Goal: Information Seeking & Learning: Check status

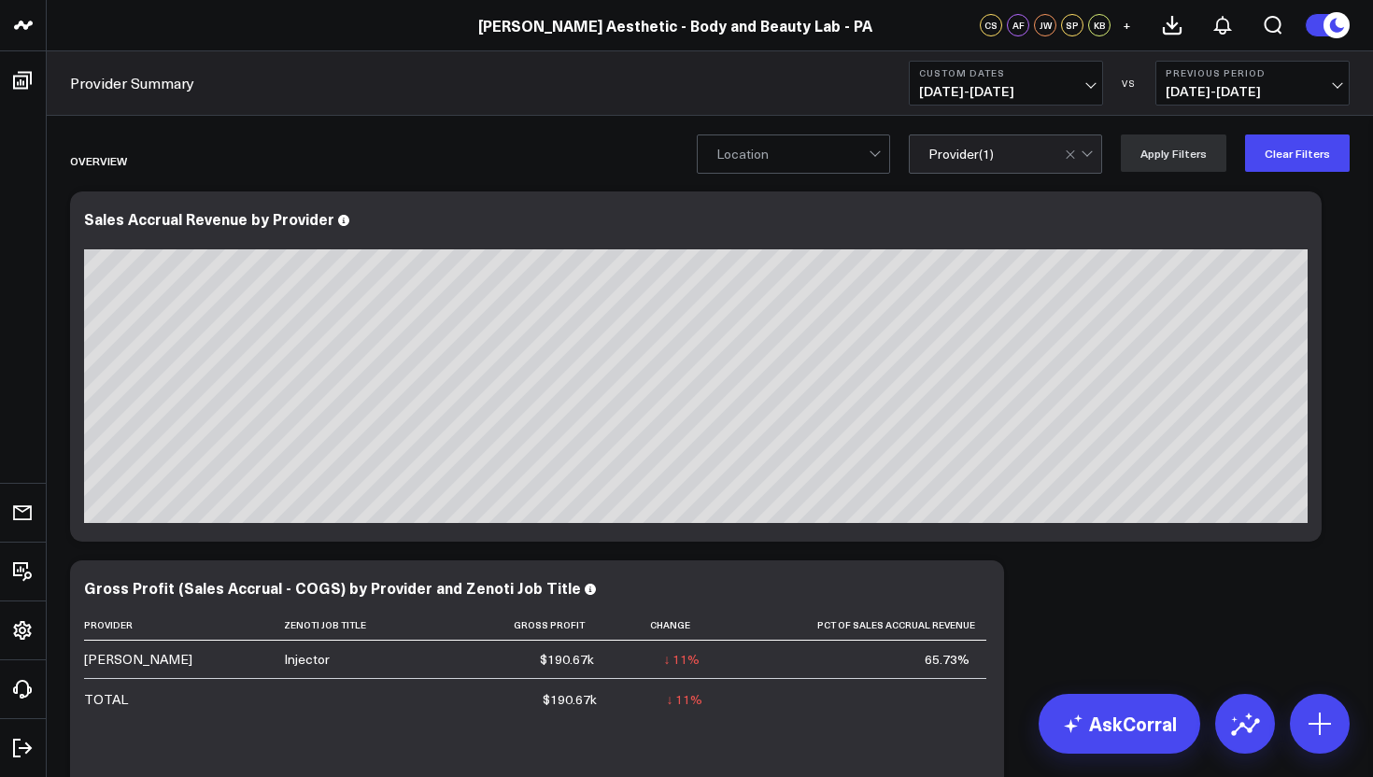
click at [1088, 89] on span "[DATE] - [DATE]" at bounding box center [1006, 91] width 174 height 15
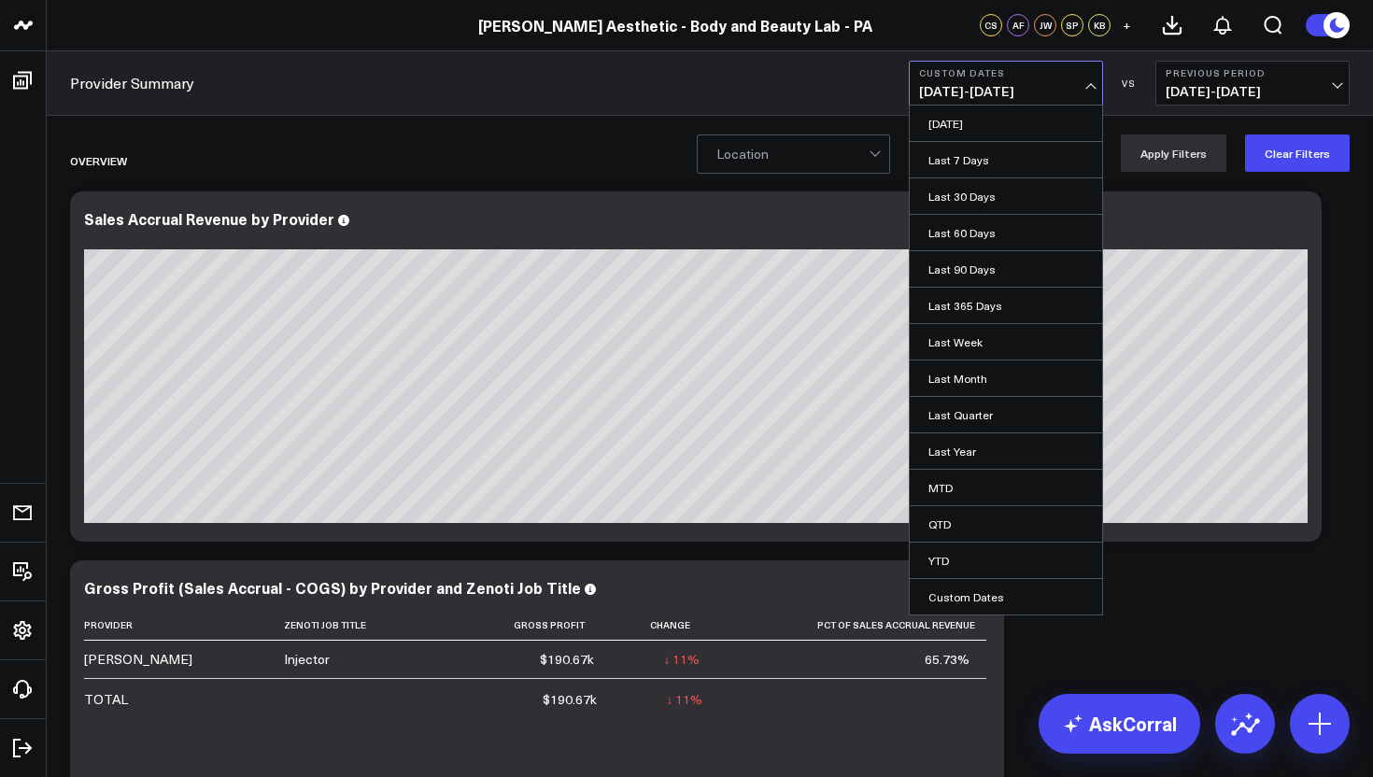
click at [1019, 92] on span "[DATE] - [DATE]" at bounding box center [1006, 91] width 174 height 15
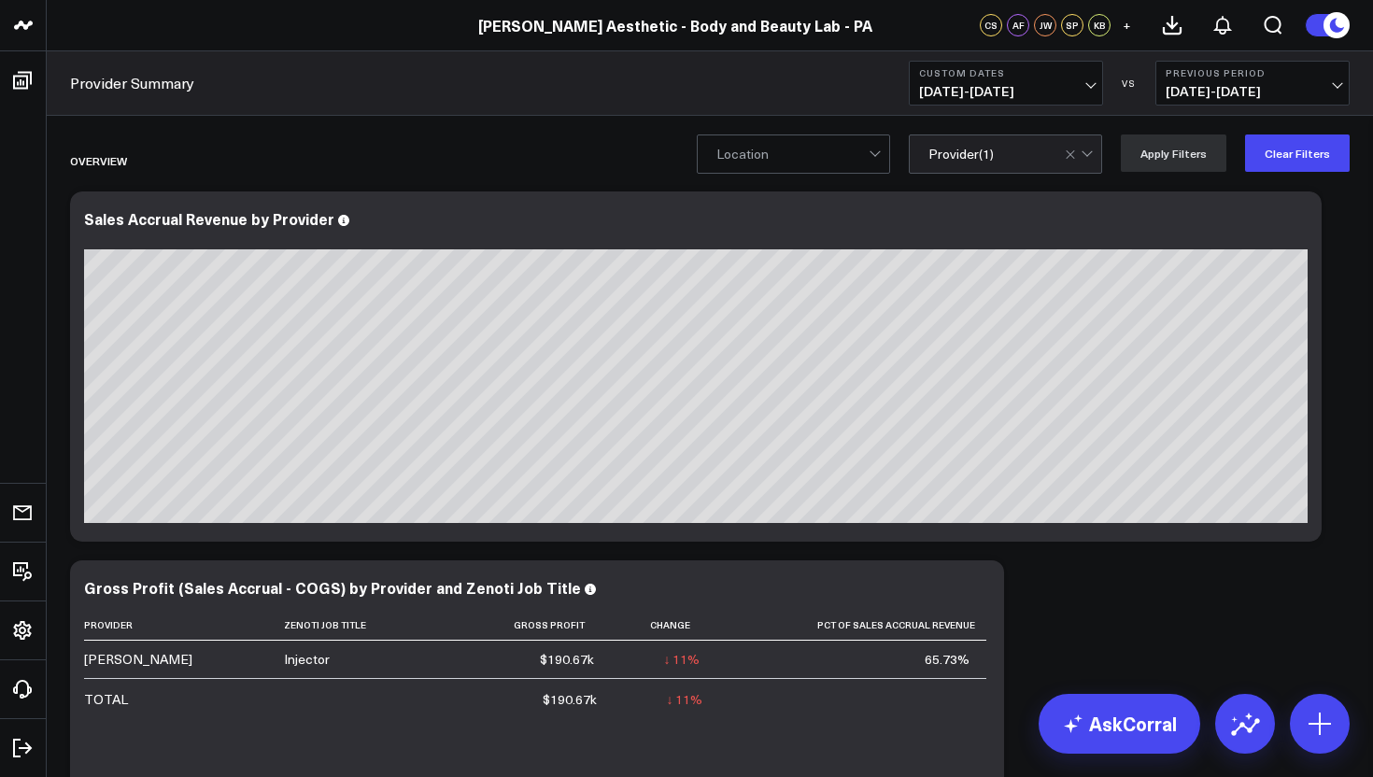
click at [1019, 92] on span "[DATE] - [DATE]" at bounding box center [1006, 91] width 174 height 15
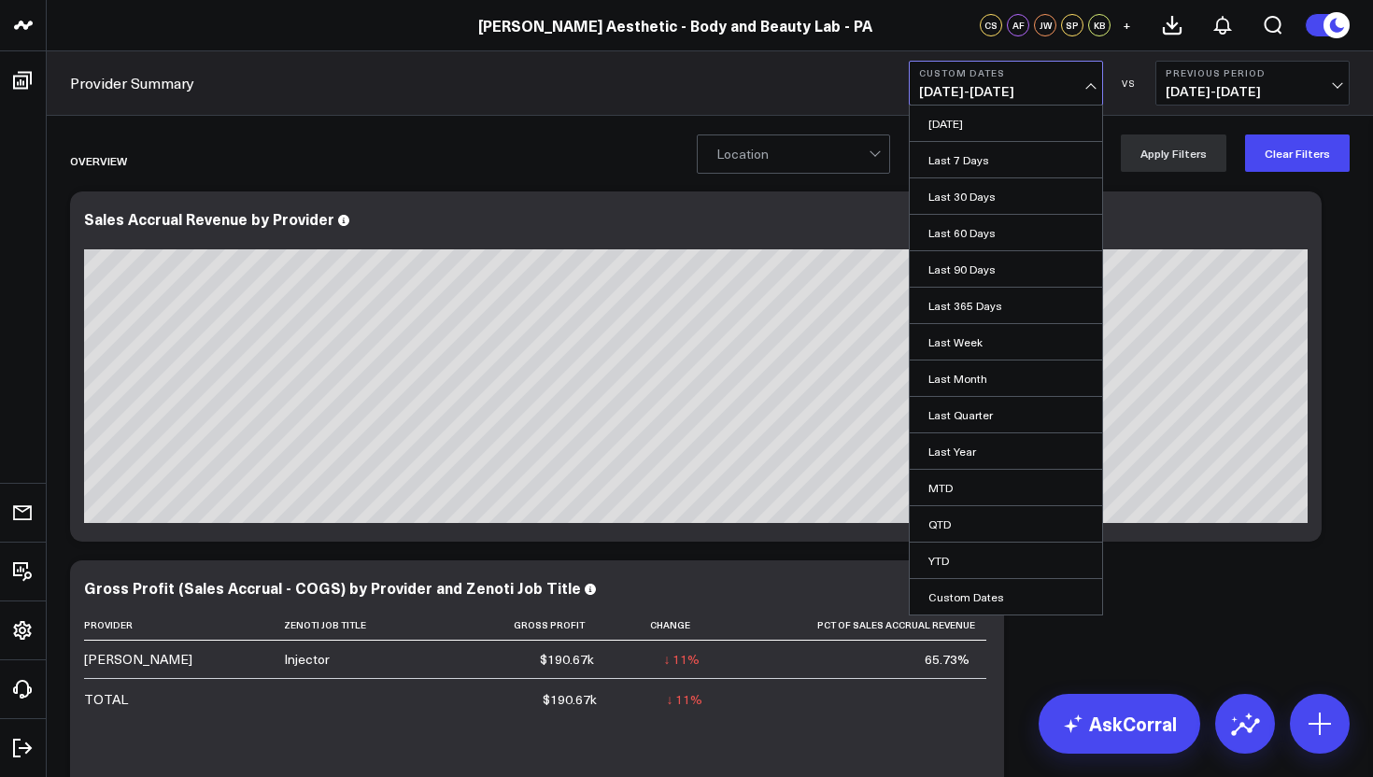
click at [1019, 92] on span "[DATE] - [DATE]" at bounding box center [1006, 91] width 174 height 15
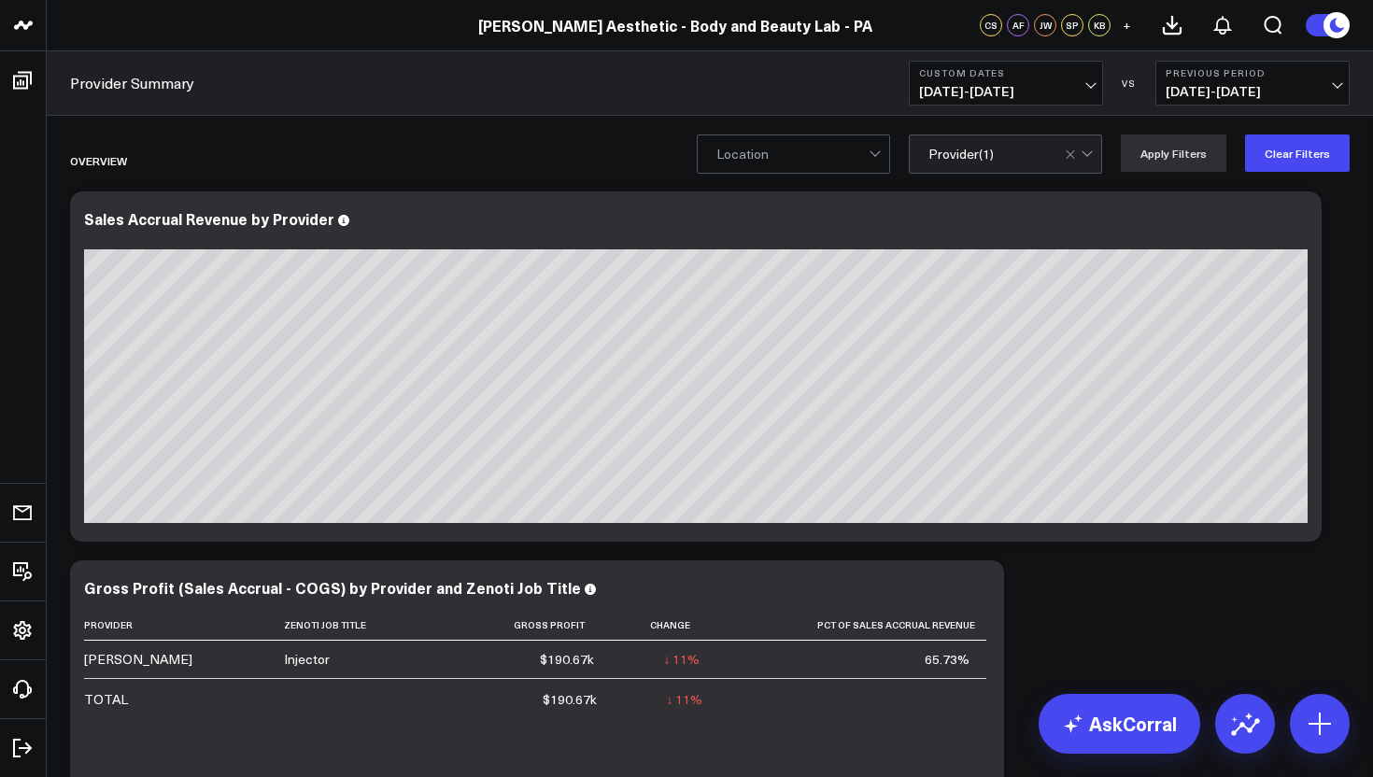
click at [1019, 89] on span "[DATE] - [DATE]" at bounding box center [1006, 91] width 174 height 15
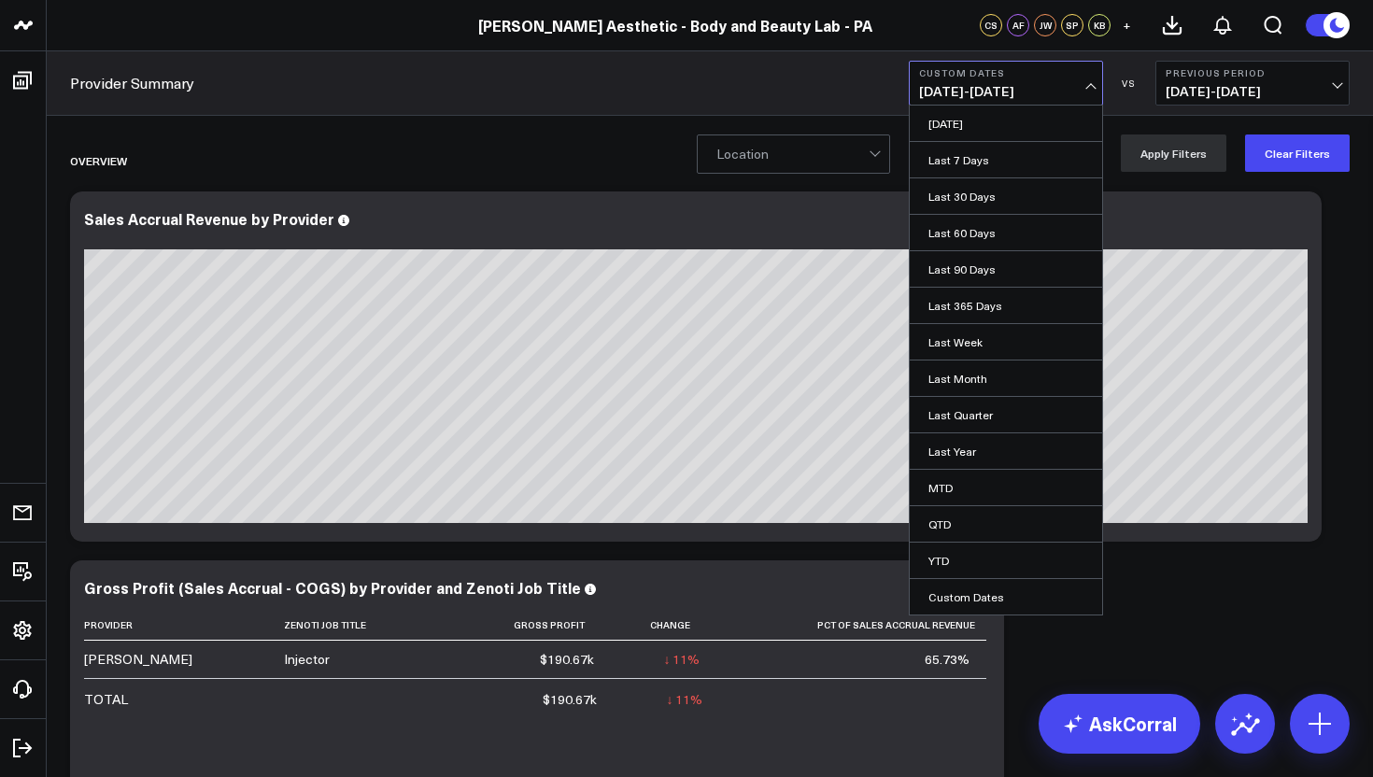
click at [1031, 99] on span "[DATE] - [DATE]" at bounding box center [1006, 91] width 174 height 15
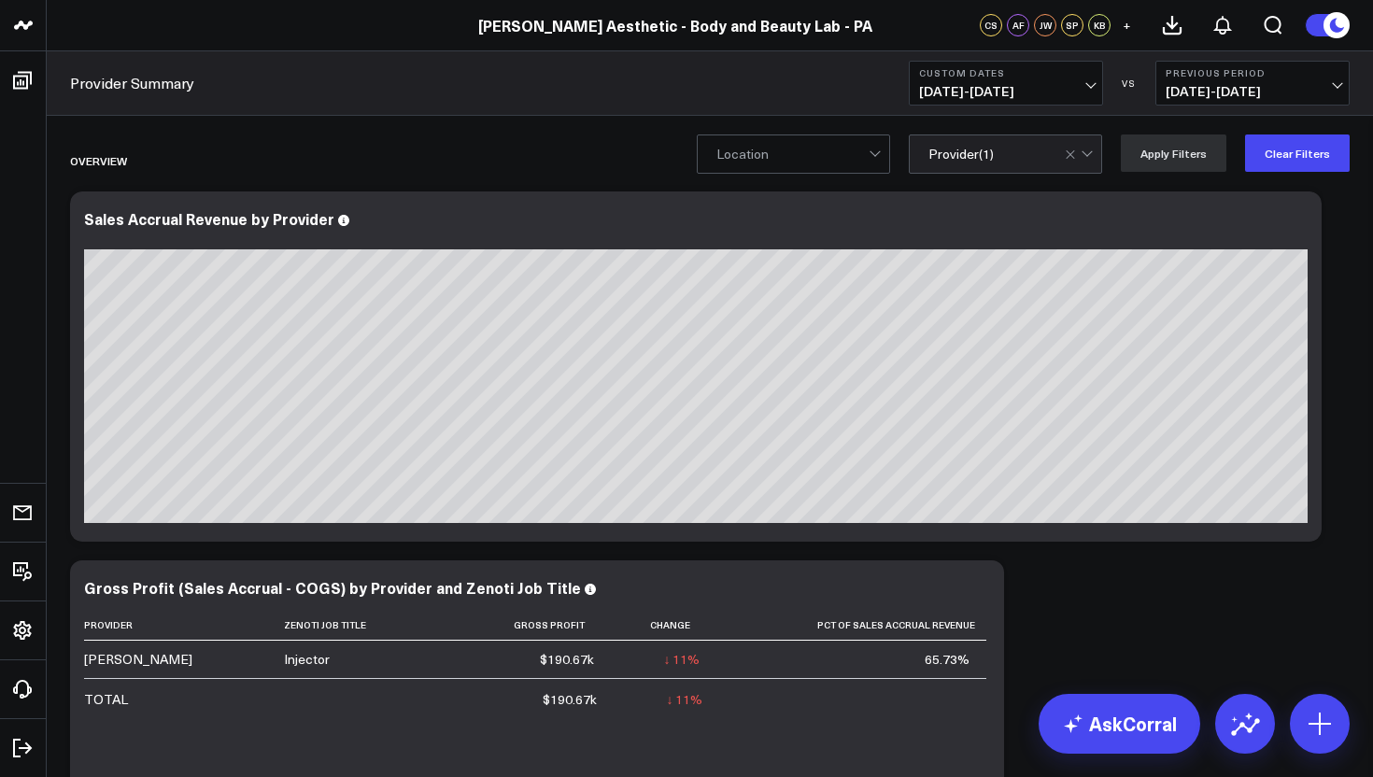
click at [1031, 99] on span "[DATE] - [DATE]" at bounding box center [1006, 91] width 174 height 15
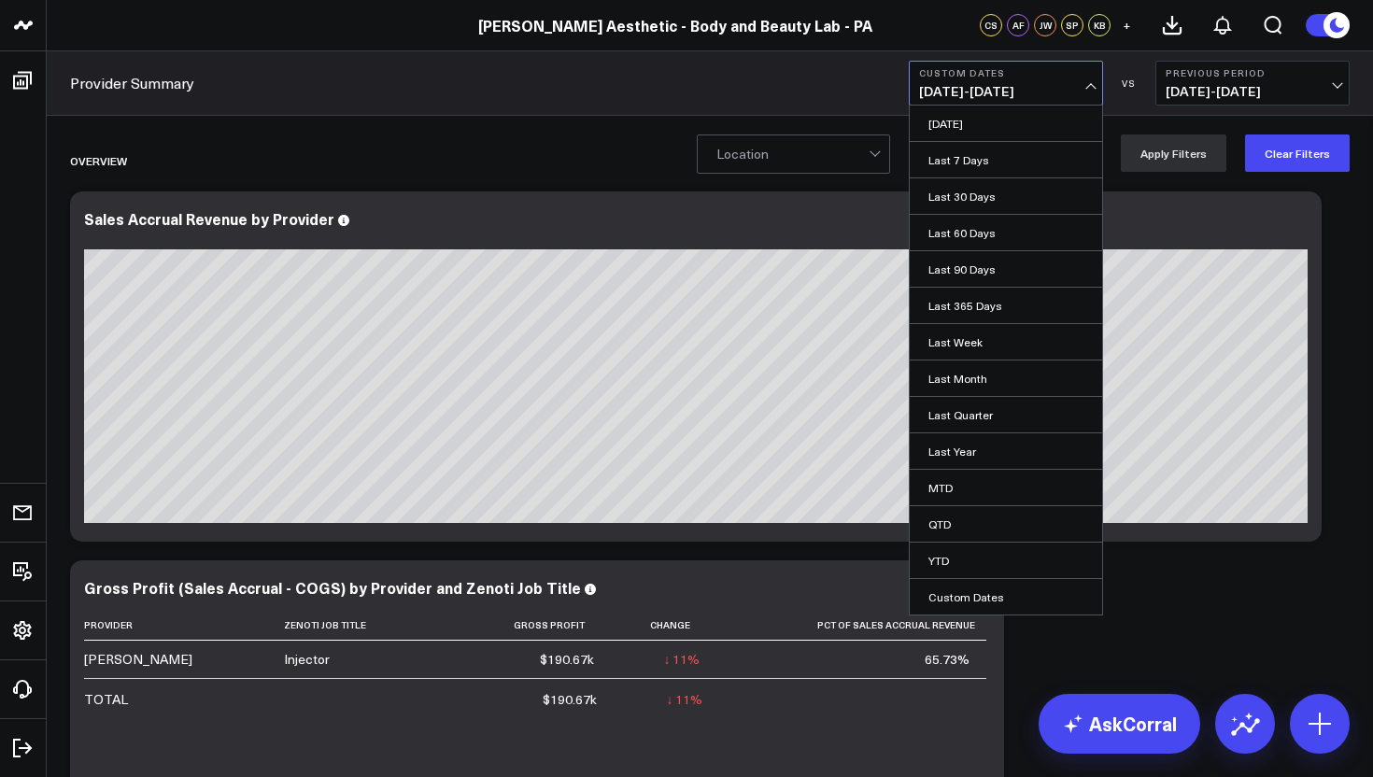
click at [1021, 93] on span "[DATE] - [DATE]" at bounding box center [1006, 91] width 174 height 15
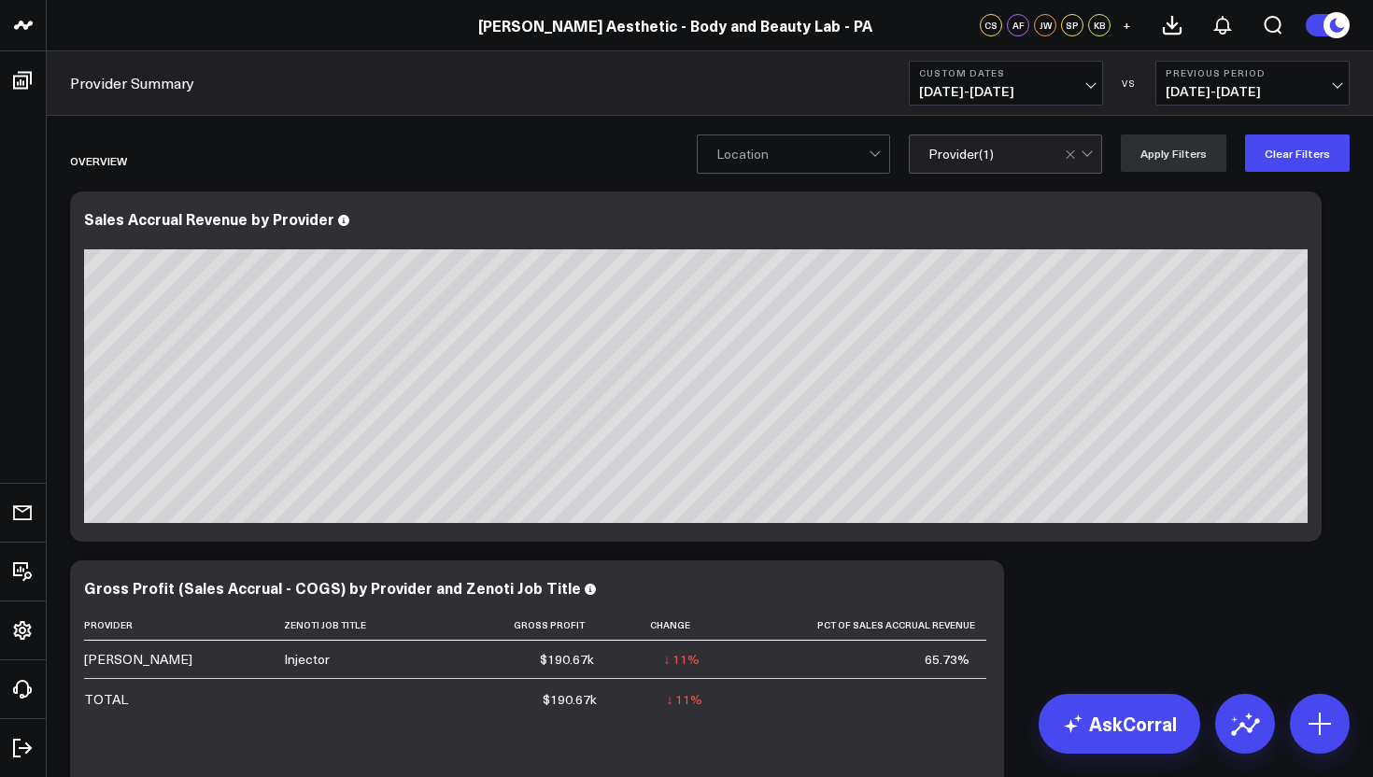
click at [1021, 93] on span "[DATE] - [DATE]" at bounding box center [1006, 91] width 174 height 15
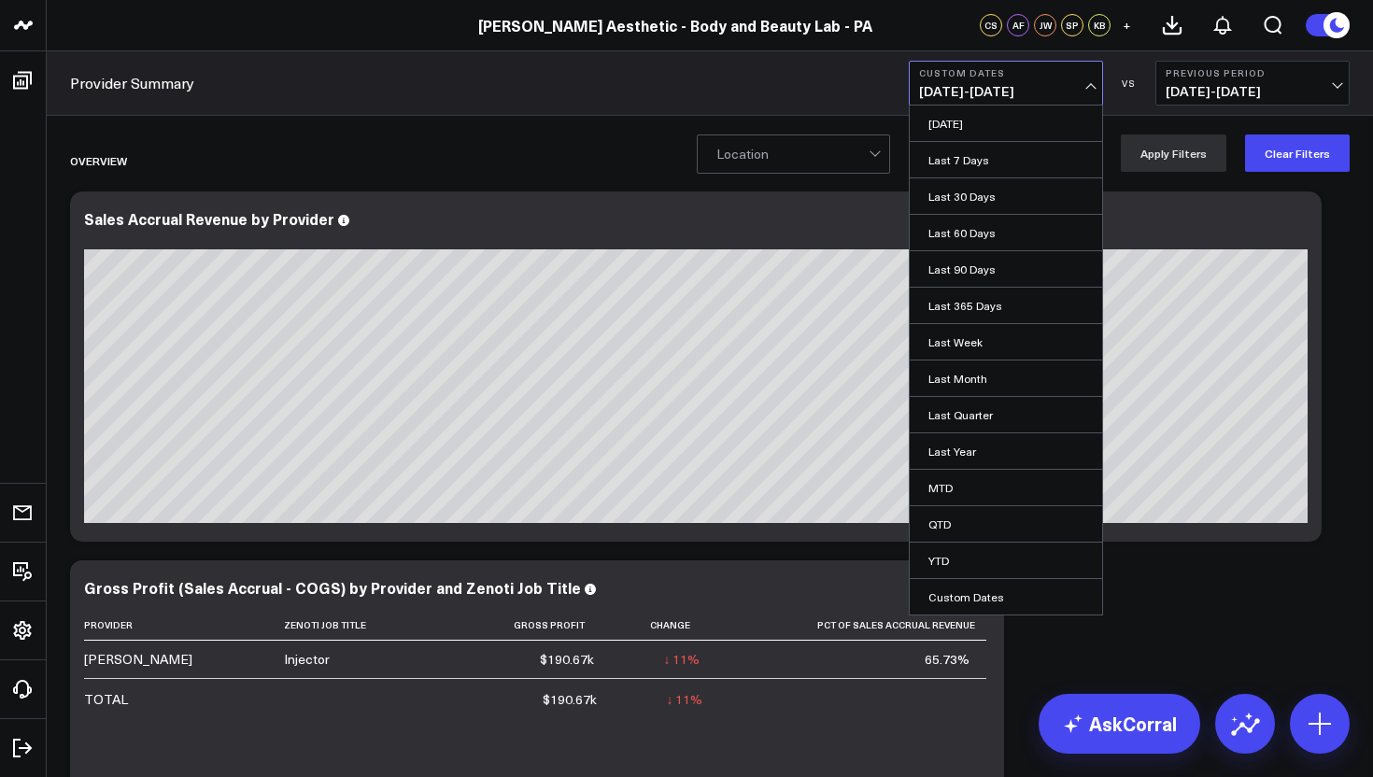
click at [1021, 92] on span "[DATE] - [DATE]" at bounding box center [1006, 91] width 174 height 15
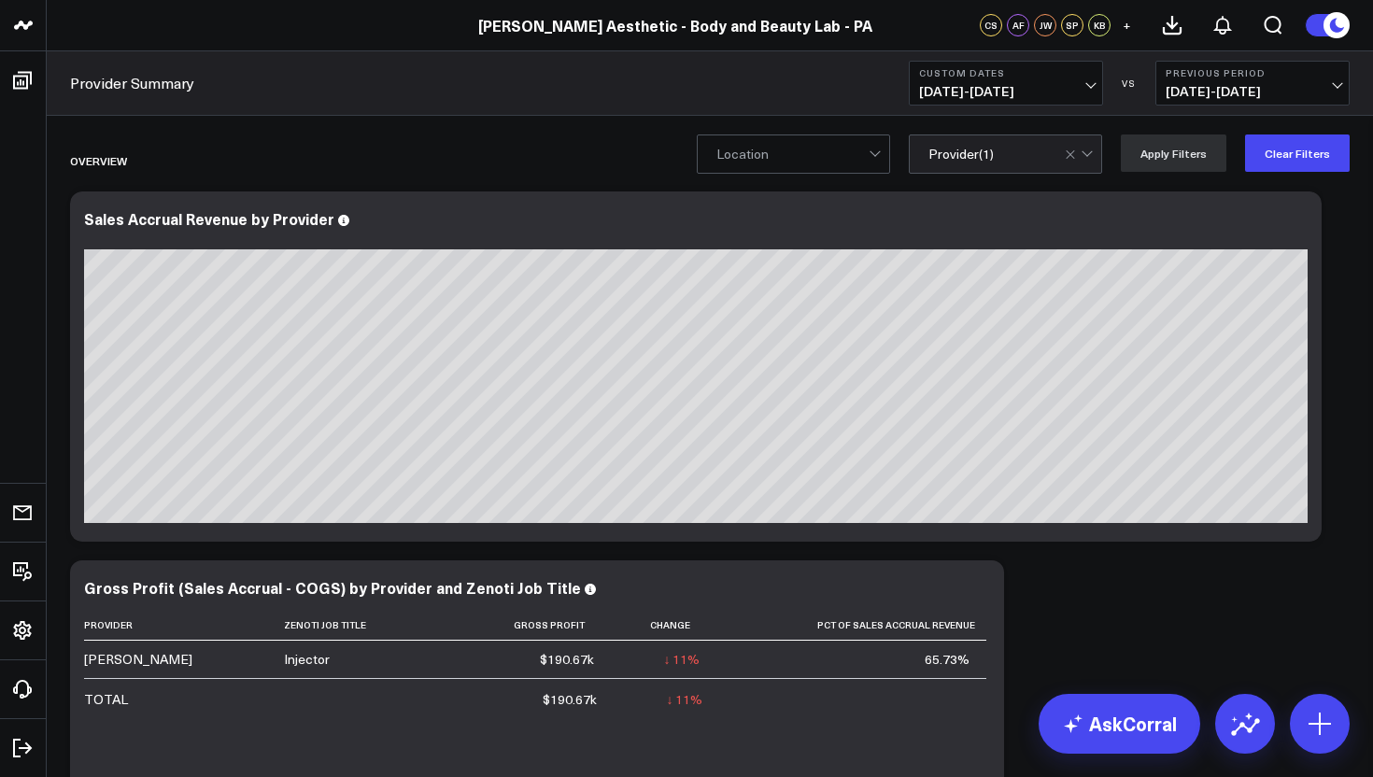
click at [1021, 92] on span "[DATE] - [DATE]" at bounding box center [1006, 91] width 174 height 15
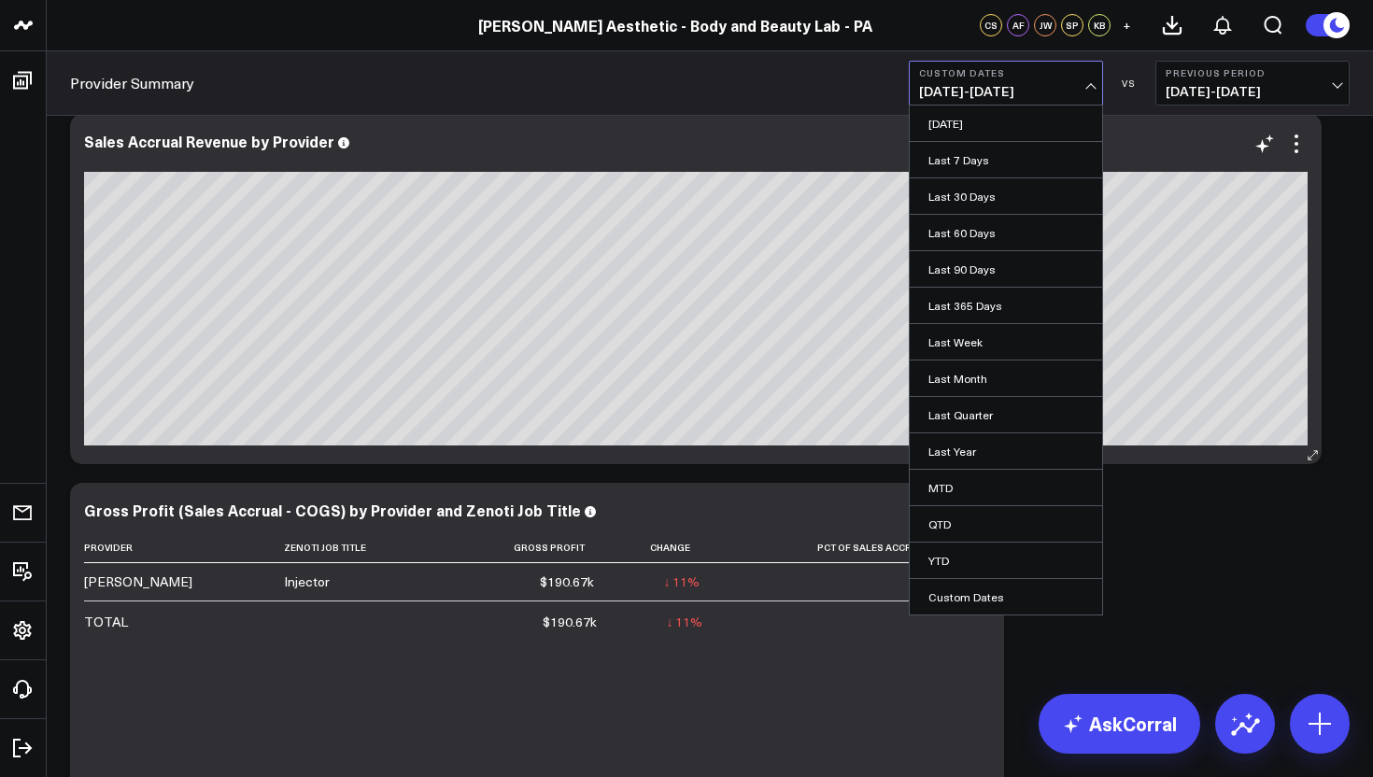
scroll to position [76, 0]
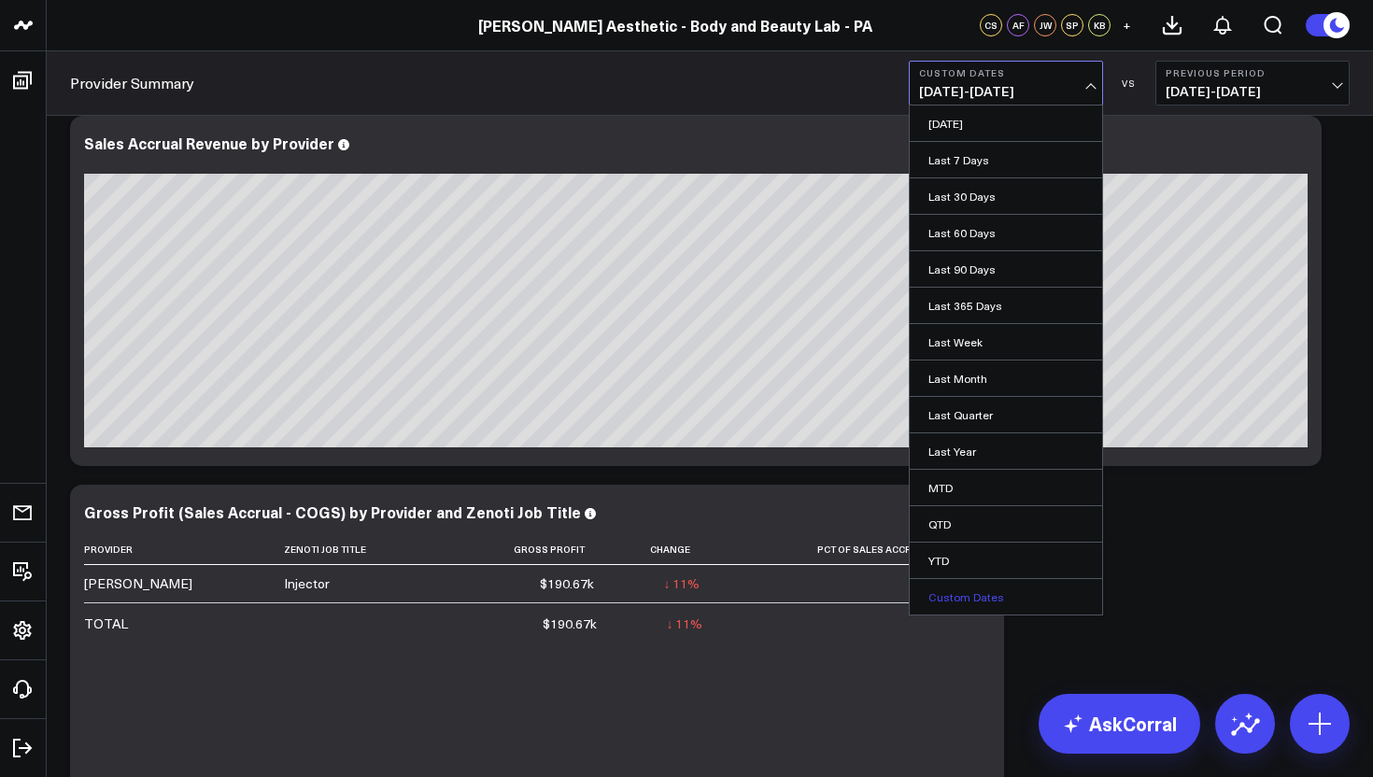
click at [1008, 587] on link "Custom Dates" at bounding box center [1006, 596] width 192 height 35
select select "8"
select select "2025"
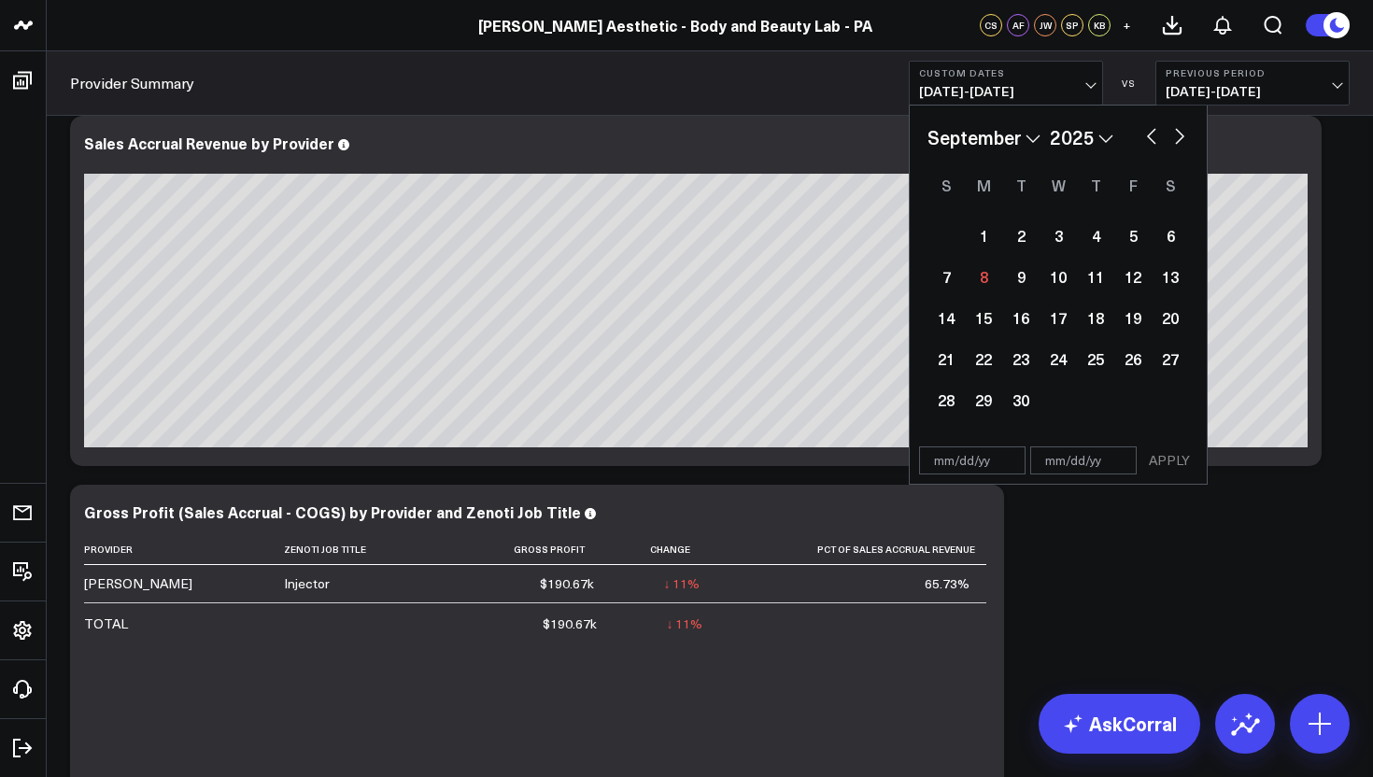
click at [1021, 91] on span "[DATE] - [DATE]" at bounding box center [1006, 91] width 174 height 15
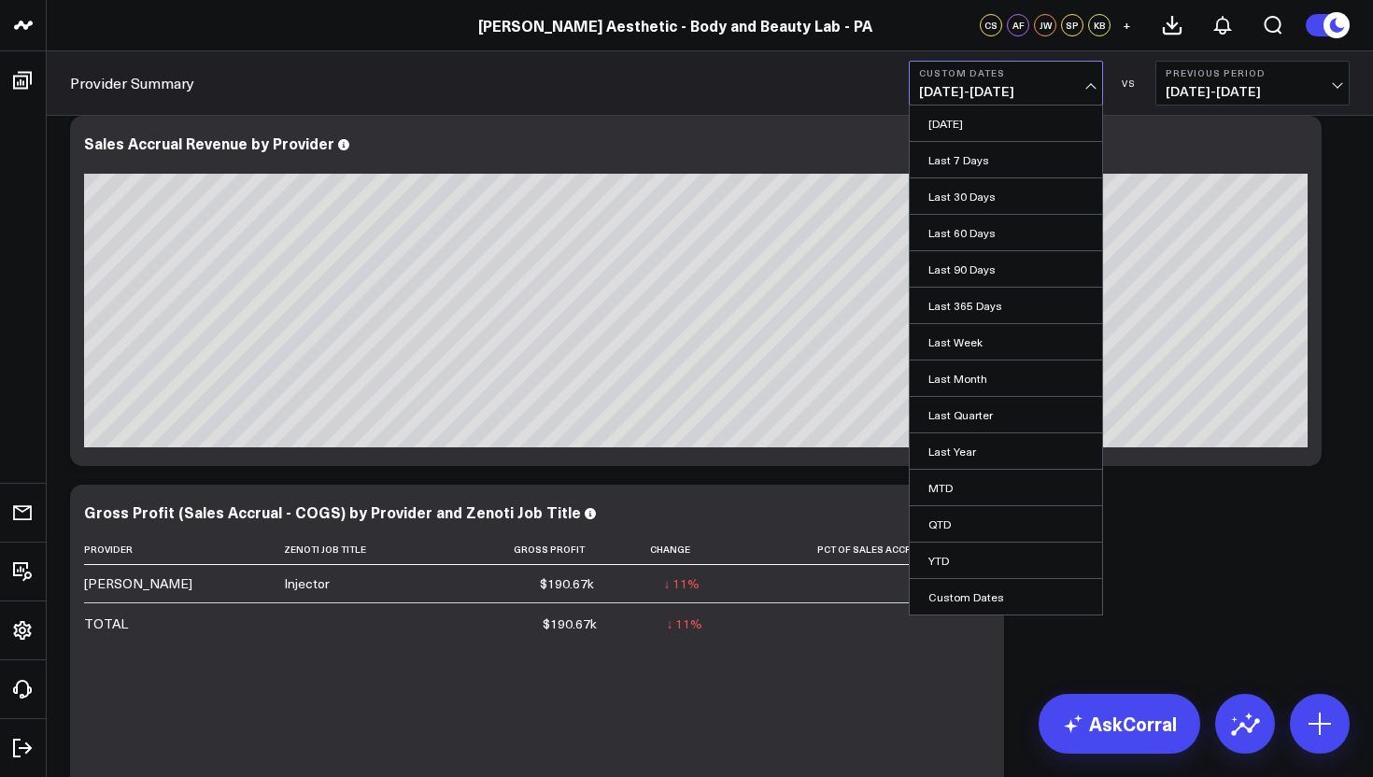
click at [1021, 91] on span "[DATE] - [DATE]" at bounding box center [1006, 91] width 174 height 15
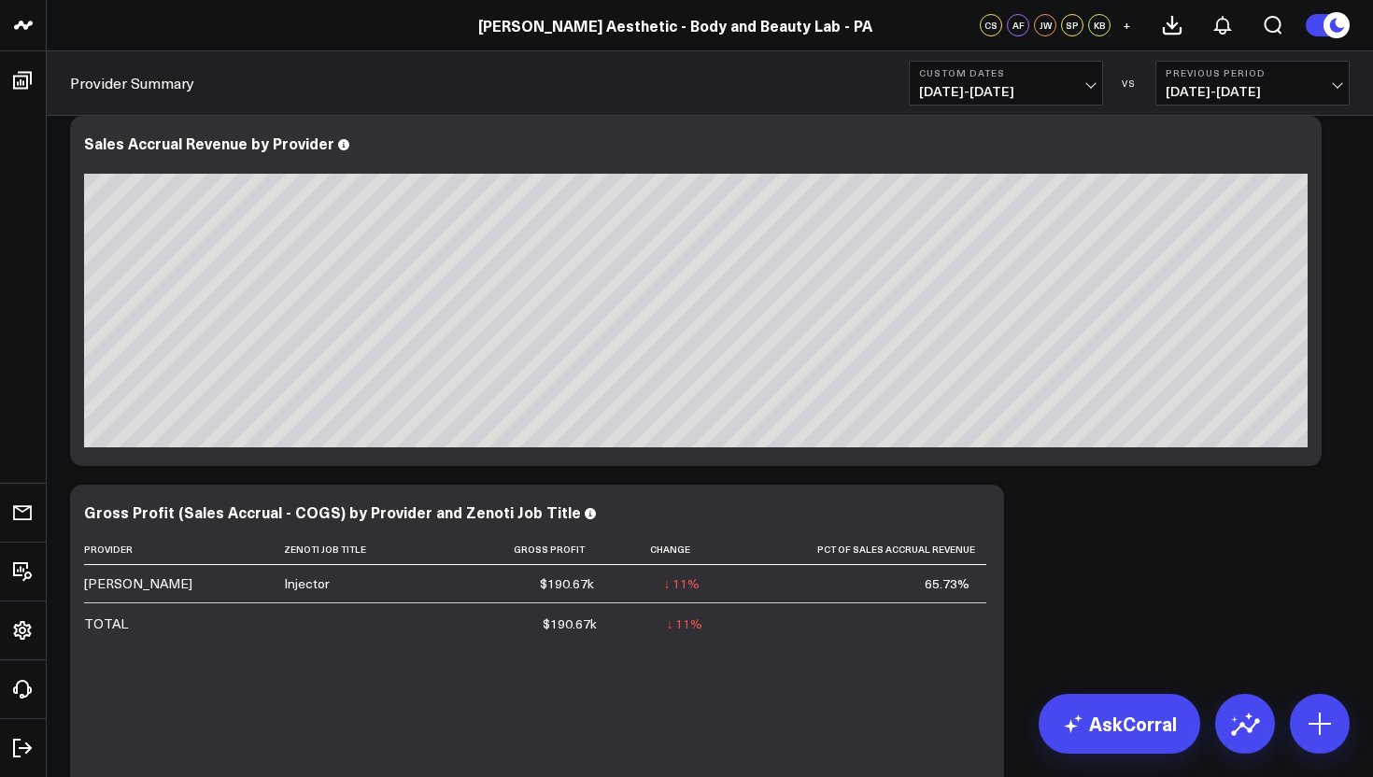
click at [1021, 91] on span "[DATE] - [DATE]" at bounding box center [1006, 91] width 174 height 15
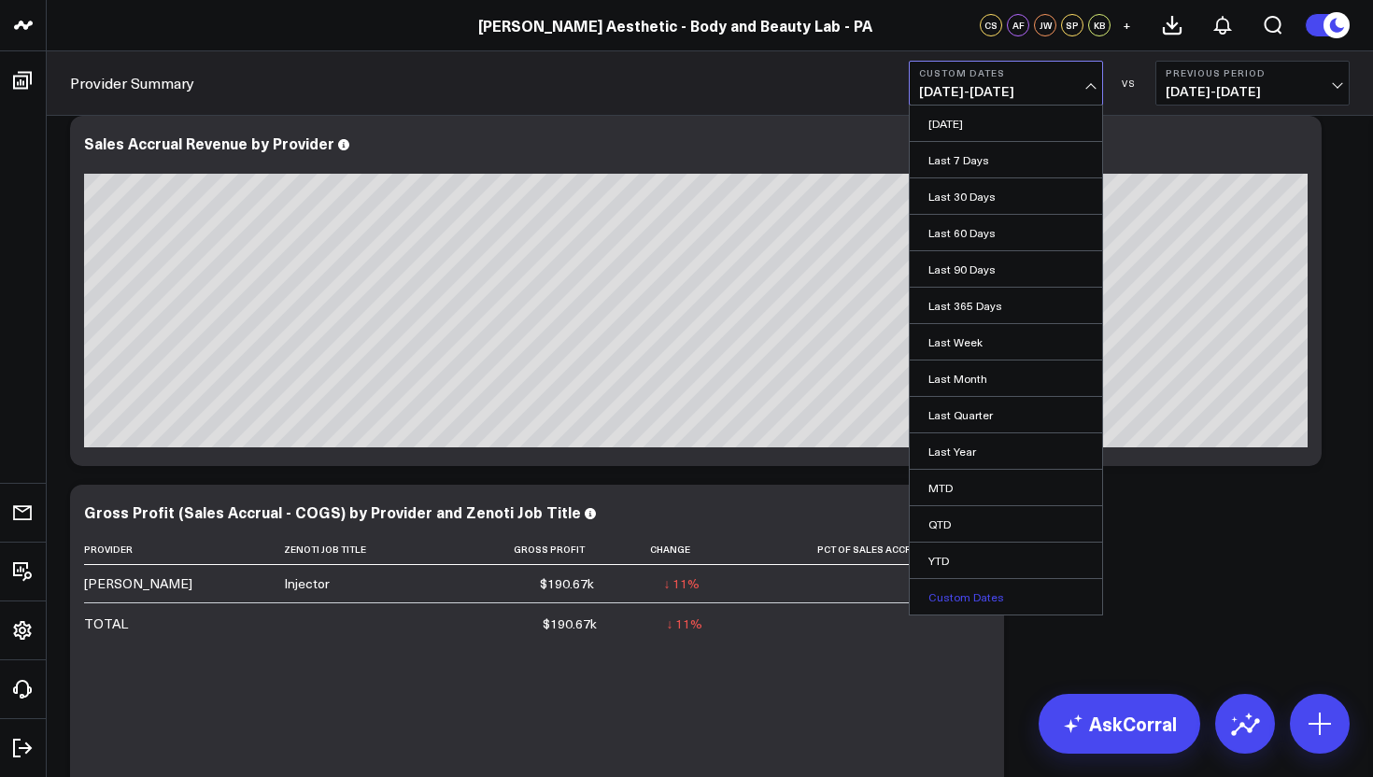
click at [942, 598] on link "Custom Dates" at bounding box center [1006, 596] width 192 height 35
select select "8"
select select "2025"
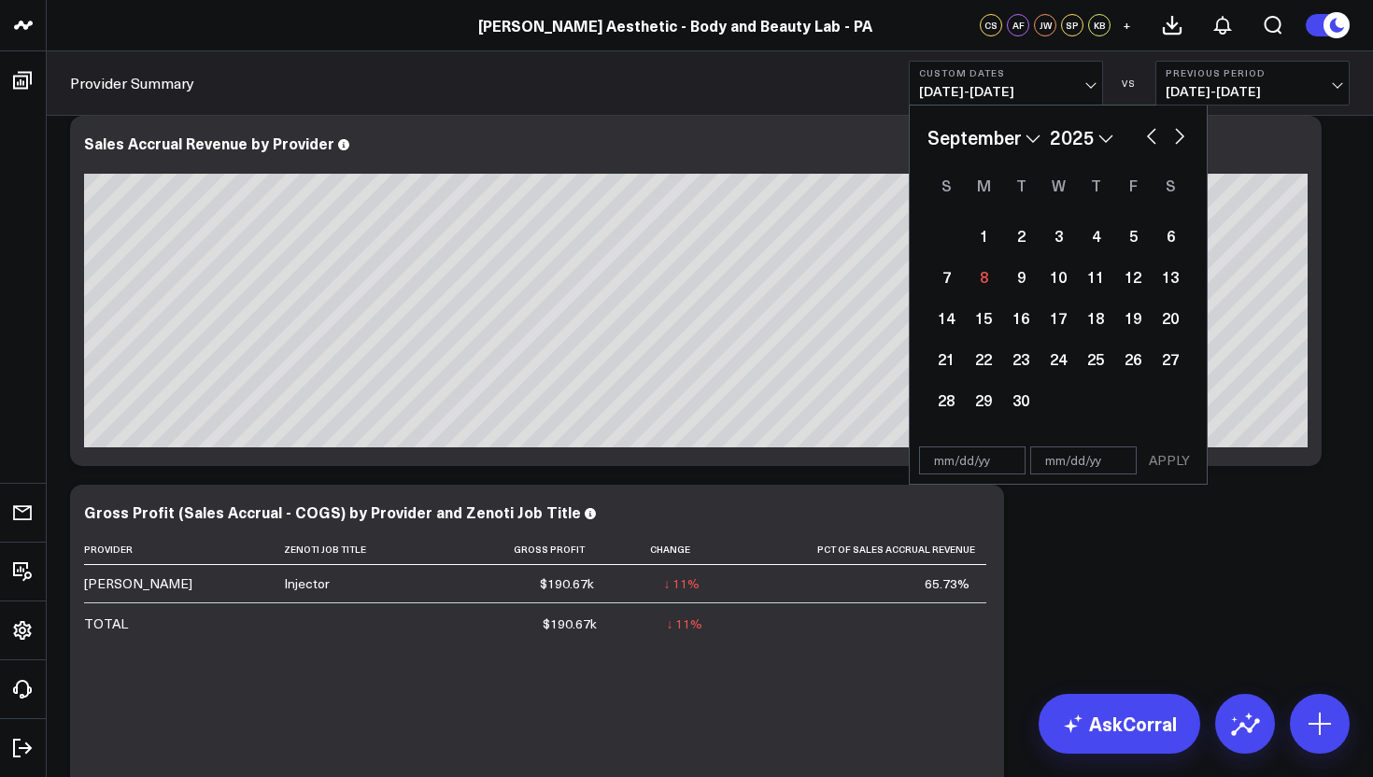
click at [1089, 466] on input "text" at bounding box center [1083, 460] width 106 height 28
select select "8"
select select "2025"
click at [951, 465] on input "text" at bounding box center [972, 460] width 106 height 28
select select "8"
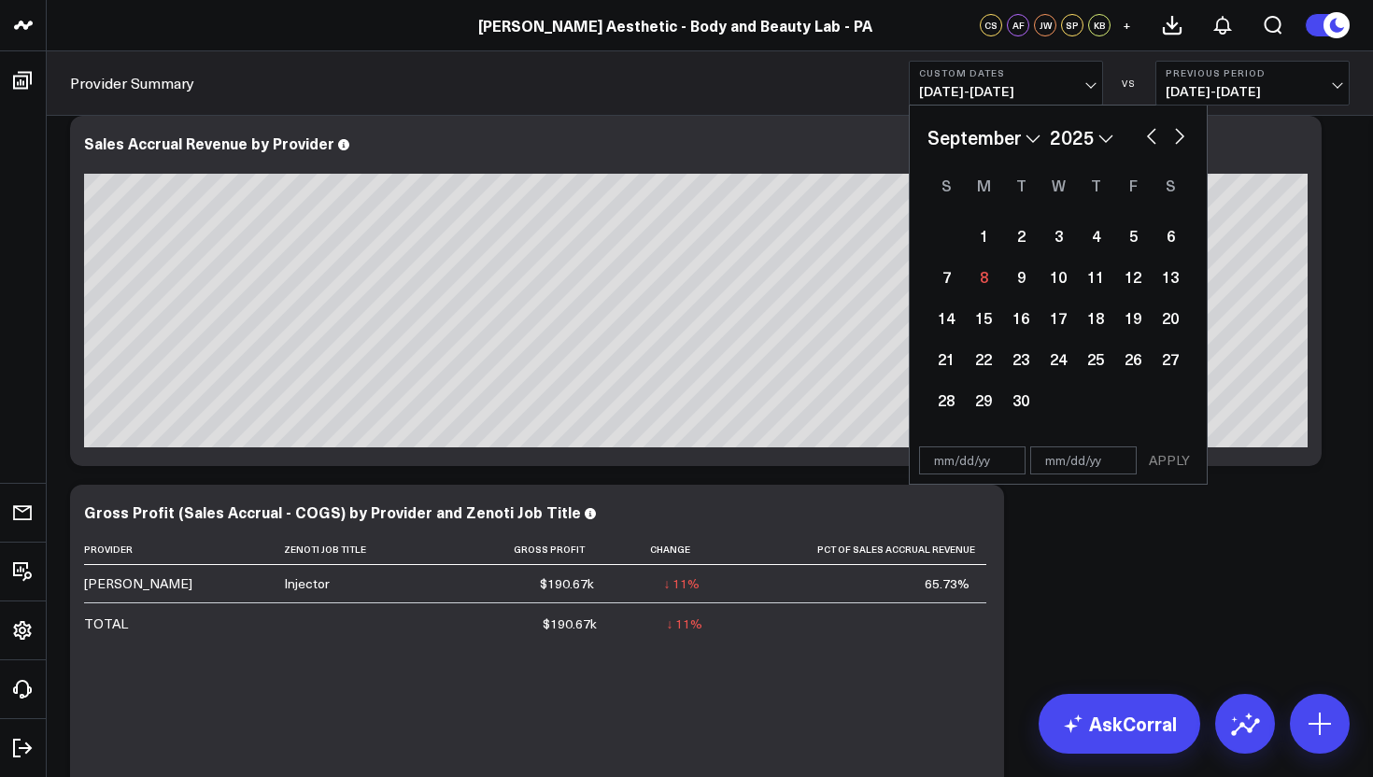
select select "2025"
type input "[DATE]"
select select "2025"
type input "[DATE]"
click at [1069, 461] on input "text" at bounding box center [1083, 460] width 106 height 28
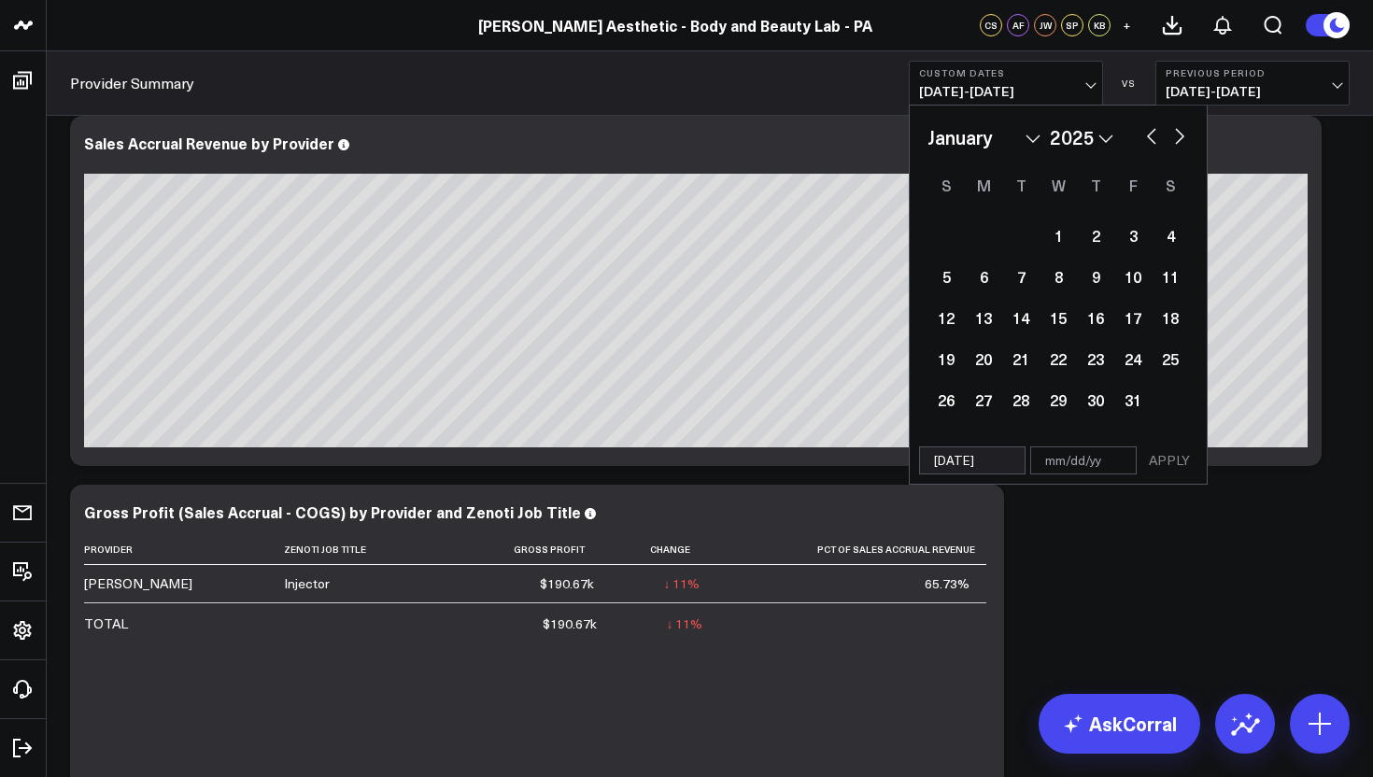
select select "2025"
type input "09"
select select "2025"
type input "09/0"
select select "2025"
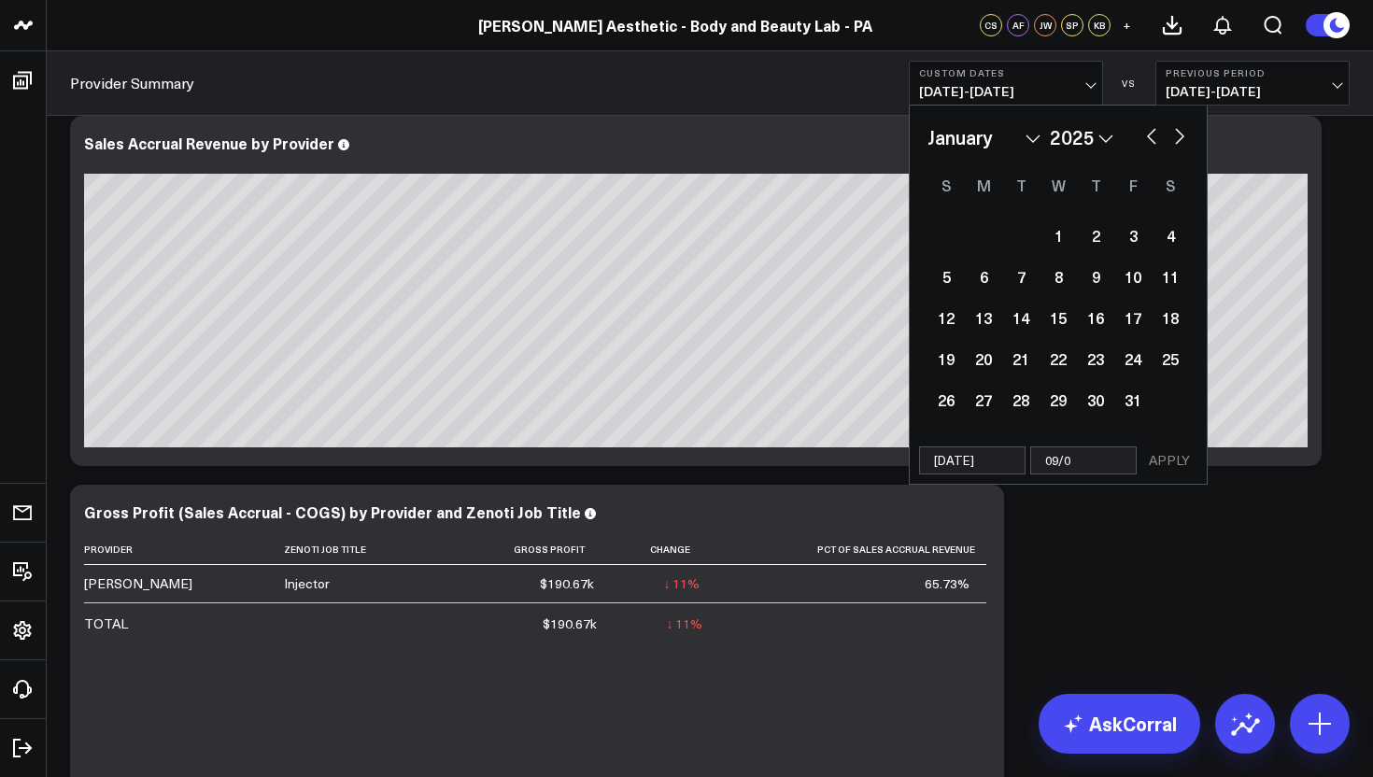
type input "09/08"
select select "2025"
type input "09/08/2"
select select "2025"
type input "[DATE]"
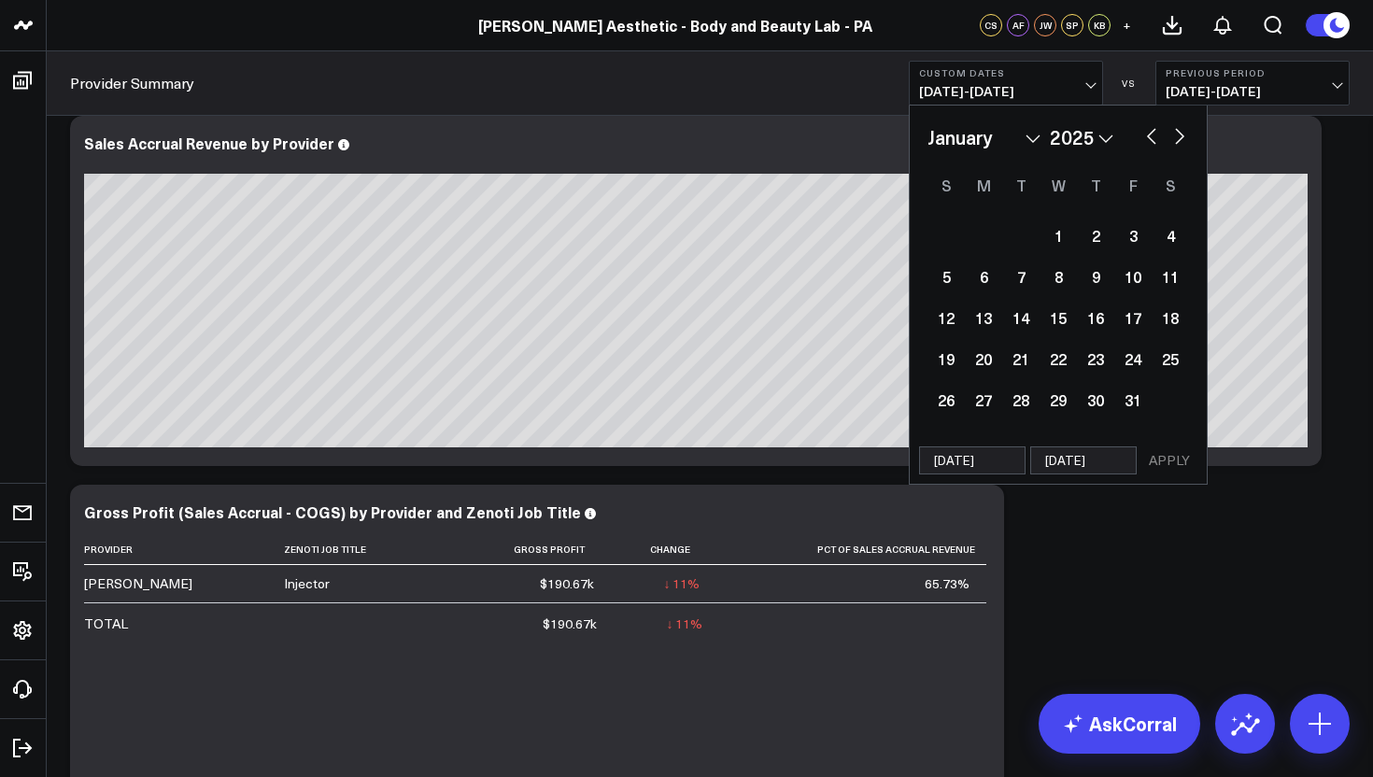
select select "2025"
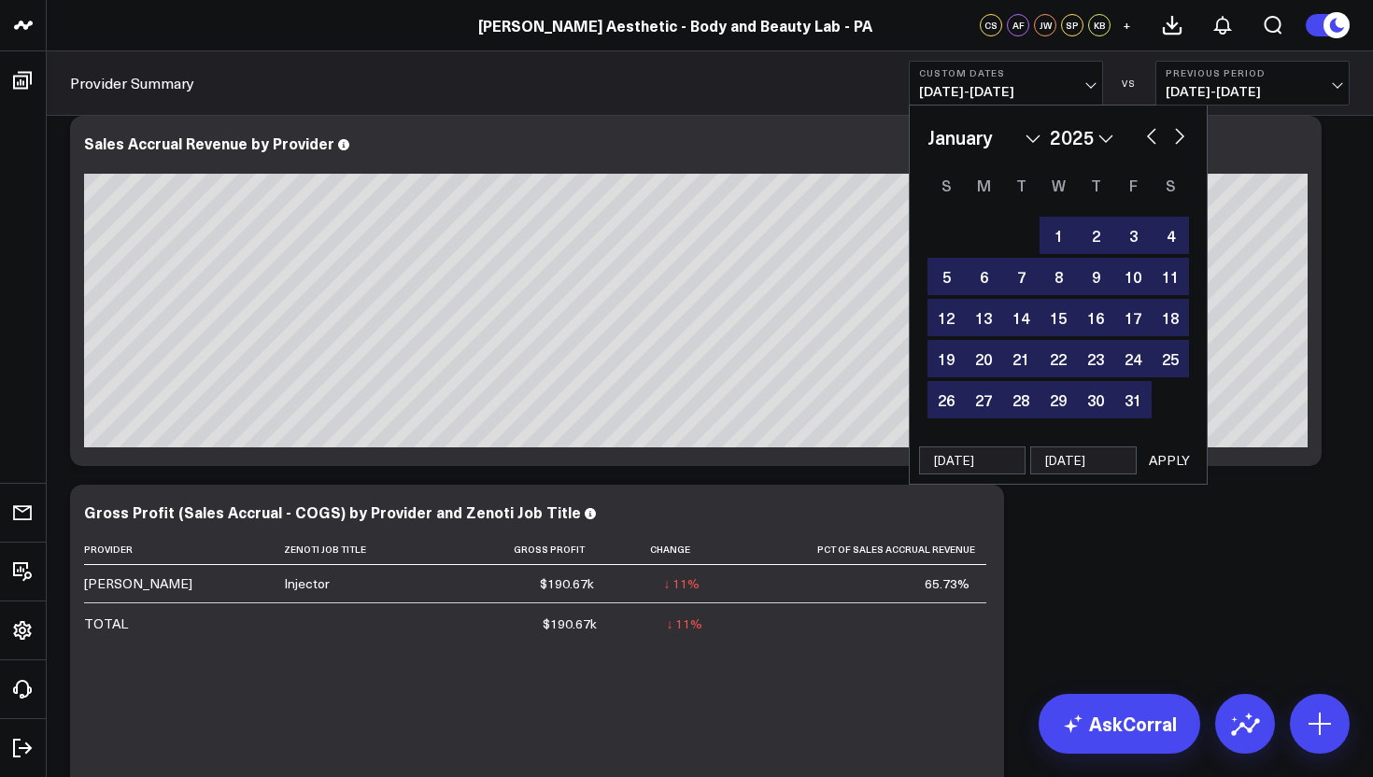
type input "[DATE]"
click at [1159, 463] on button "APPLY" at bounding box center [1169, 460] width 56 height 28
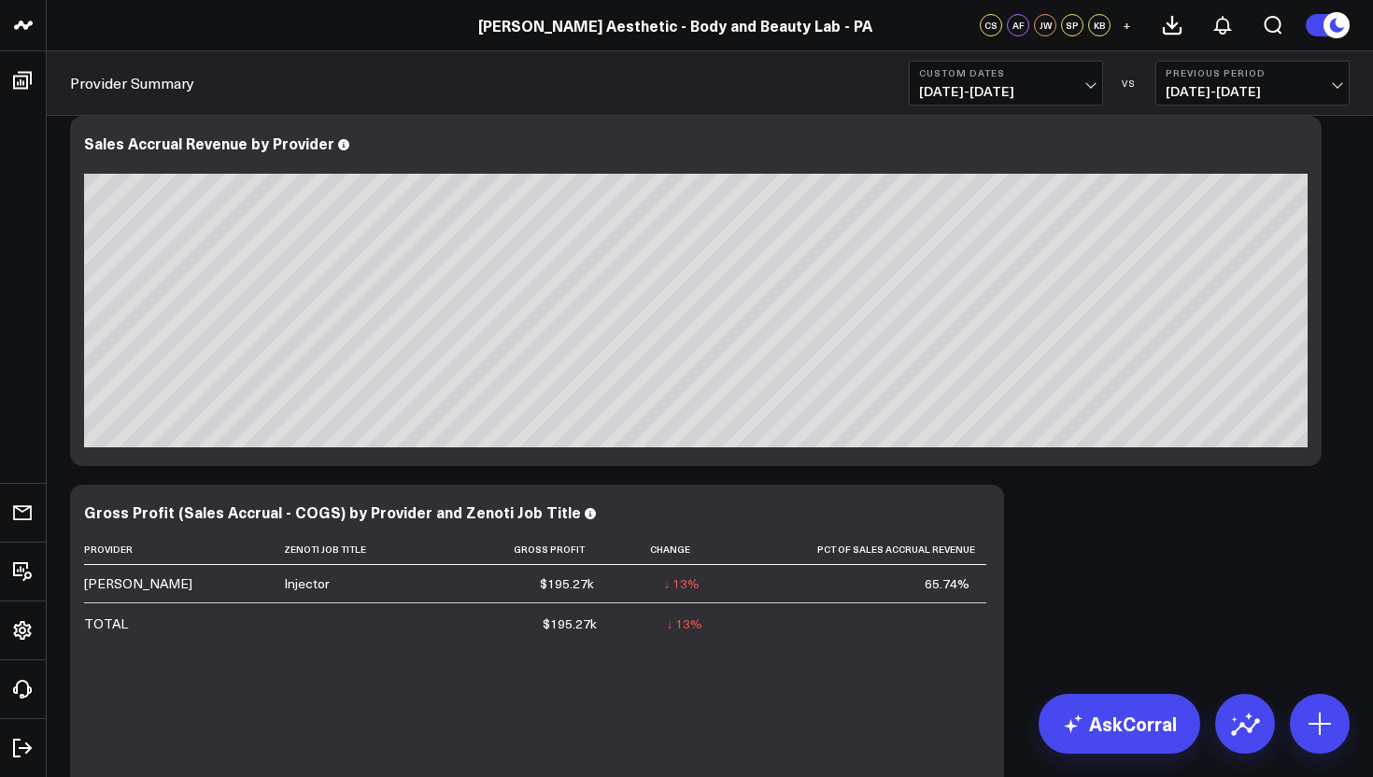
click at [1040, 97] on span "[DATE] - [DATE]" at bounding box center [1006, 91] width 174 height 15
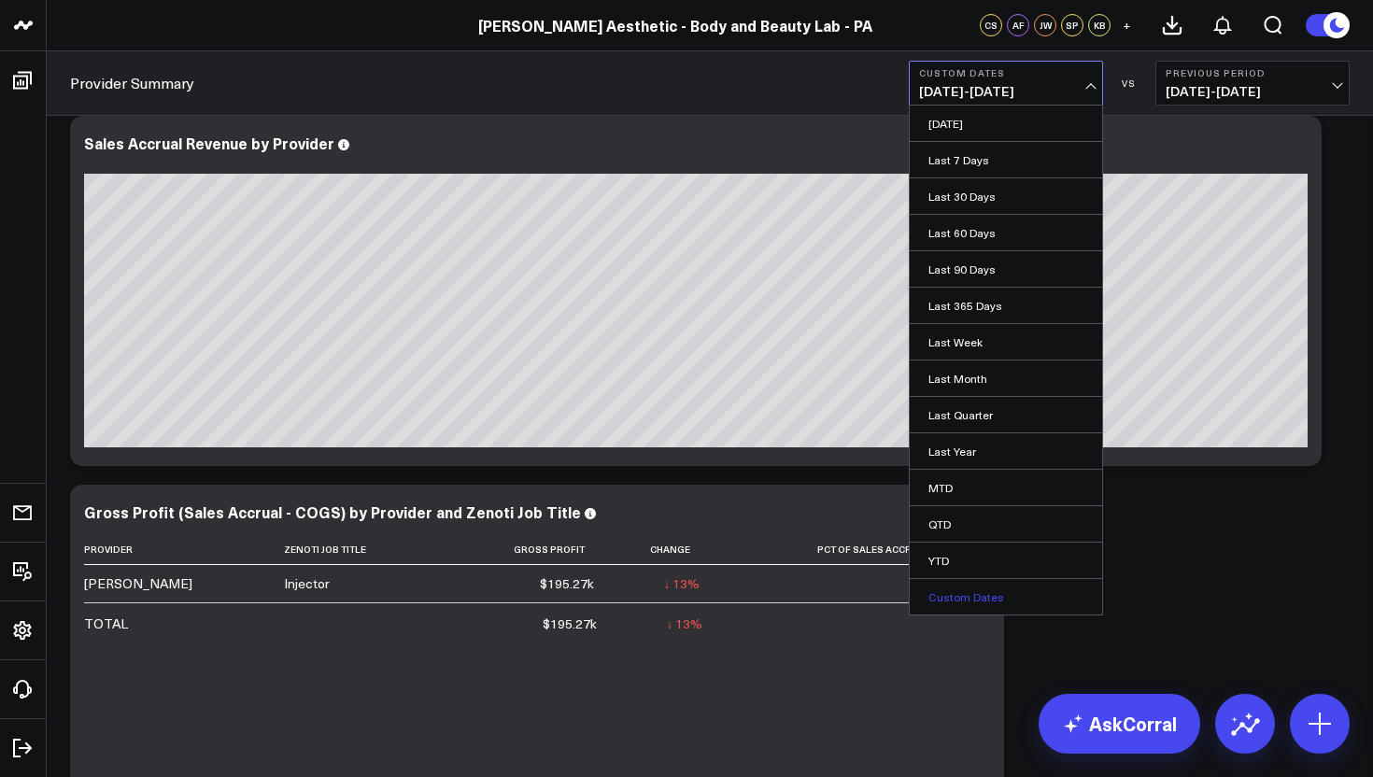
click at [980, 592] on link "Custom Dates" at bounding box center [1006, 596] width 192 height 35
select select "8"
select select "2025"
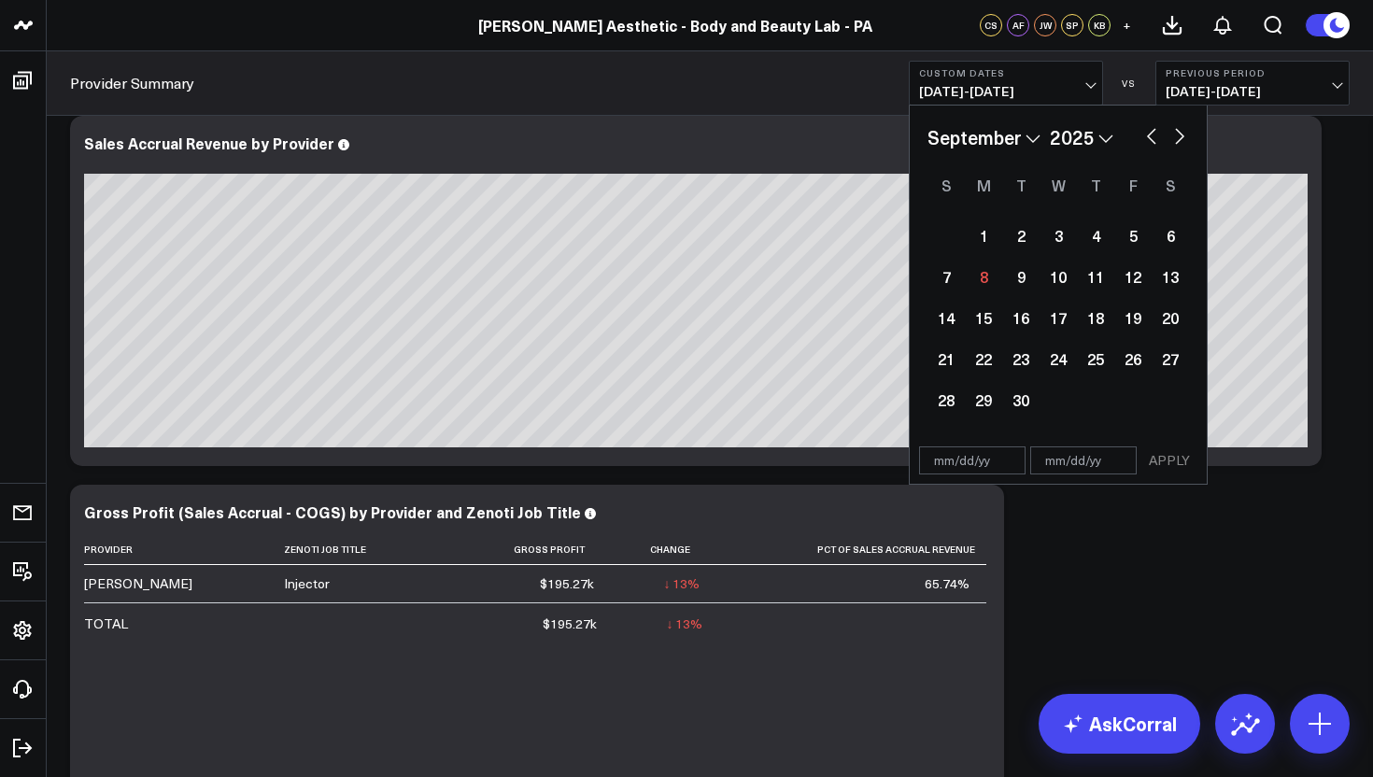
click at [973, 477] on div "APPLY" at bounding box center [1058, 461] width 299 height 48
select select "8"
select select "2025"
click at [975, 464] on input "text" at bounding box center [972, 460] width 106 height 28
select select "8"
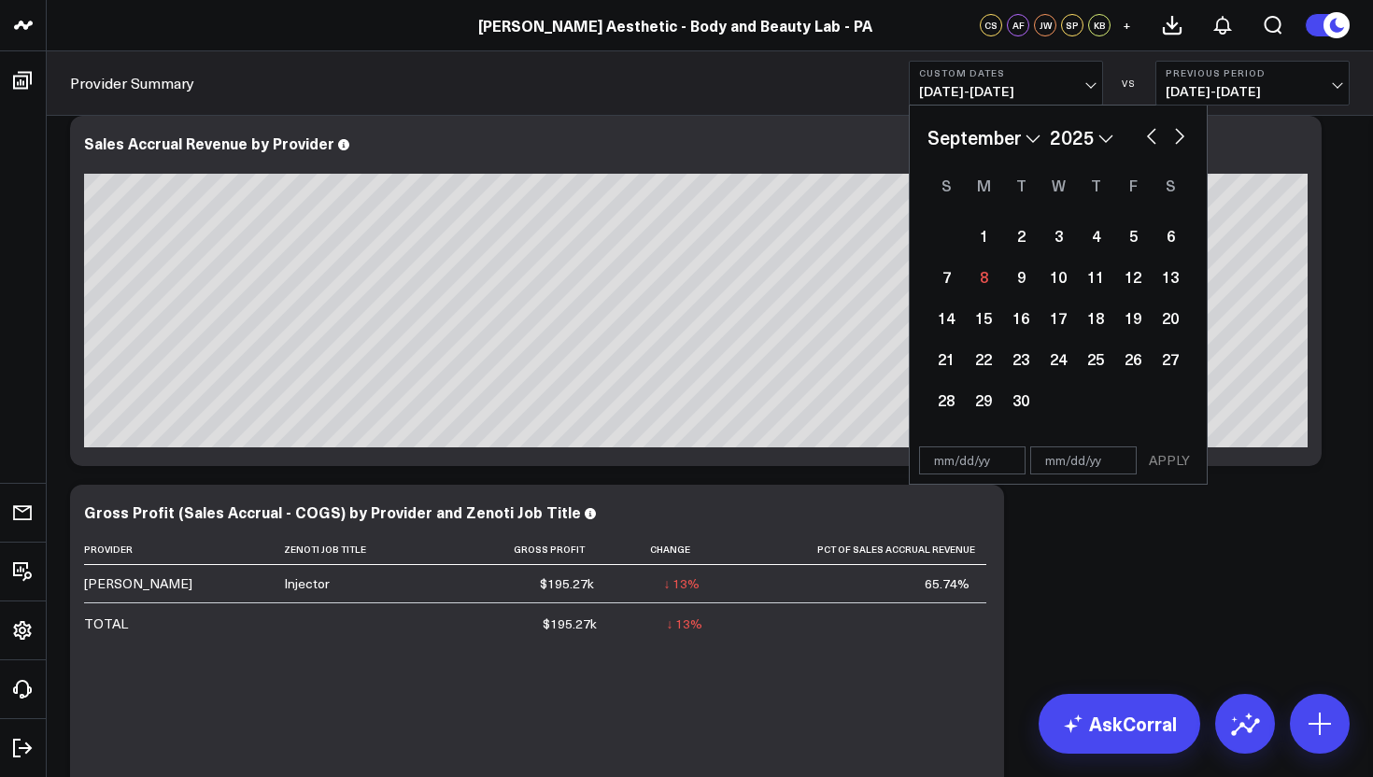
select select "2025"
type input "[DATE]"
select select "2025"
type input "[DATE]"
click at [1126, 461] on input "text" at bounding box center [1083, 460] width 106 height 28
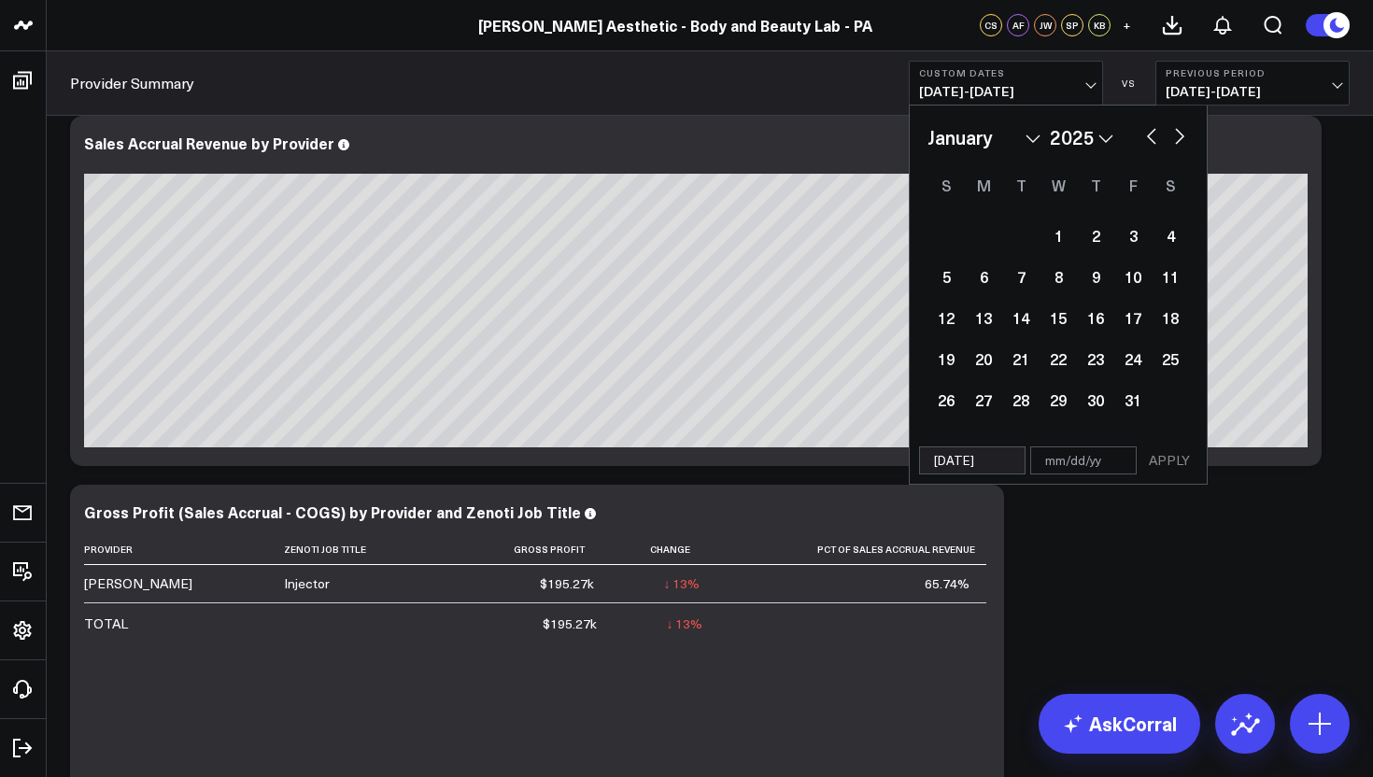
select select "2025"
type input "0"
select select "2025"
type input "09"
select select "2025"
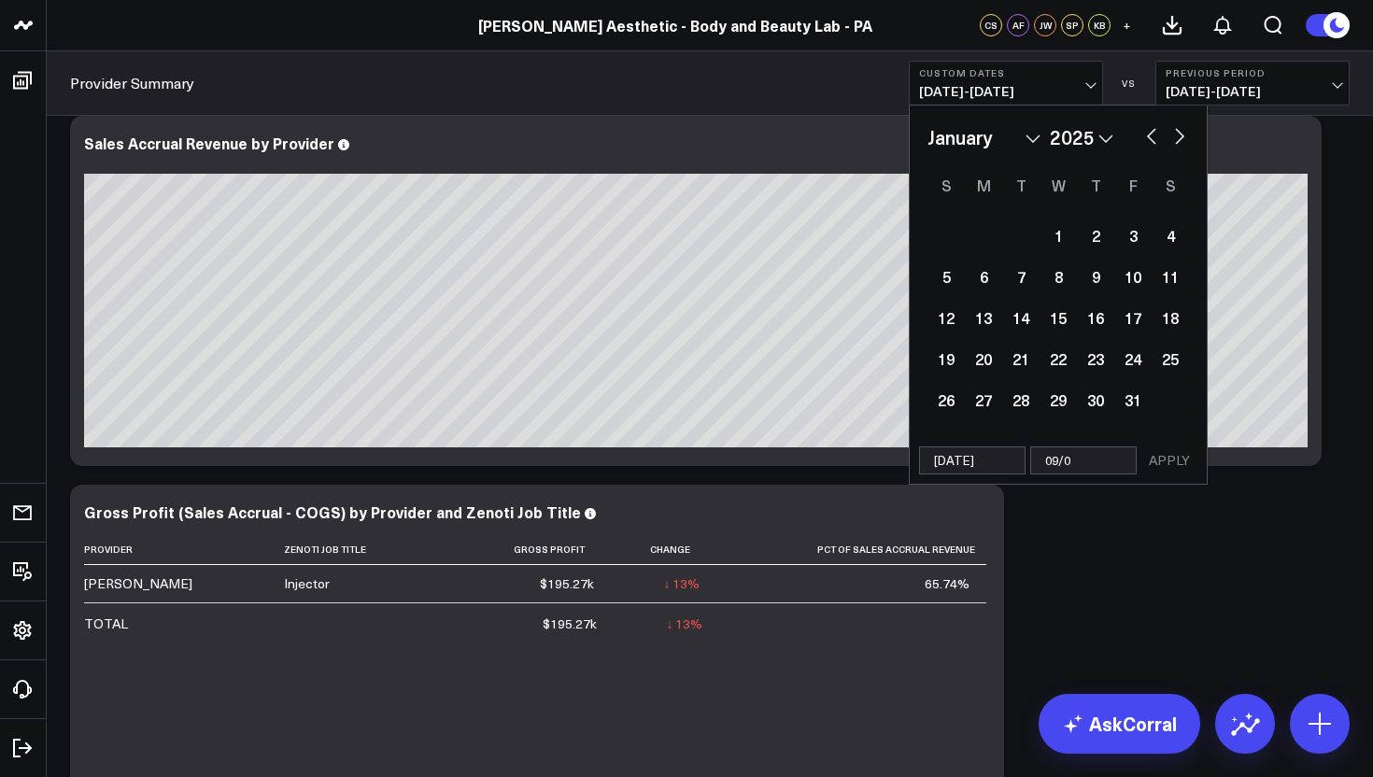
type input "09/01"
select select "2025"
type input "09/01/2"
select select "2025"
type input "[DATE]"
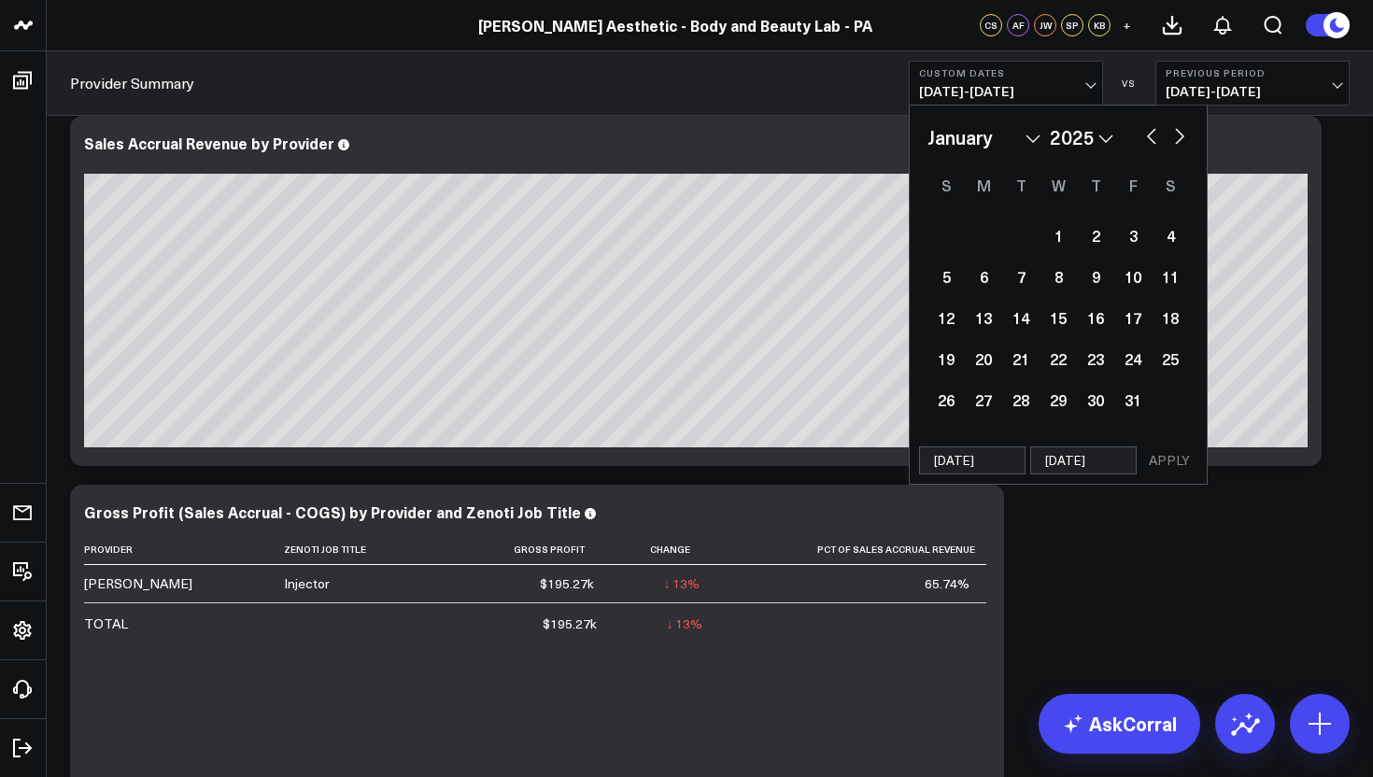
select select "2025"
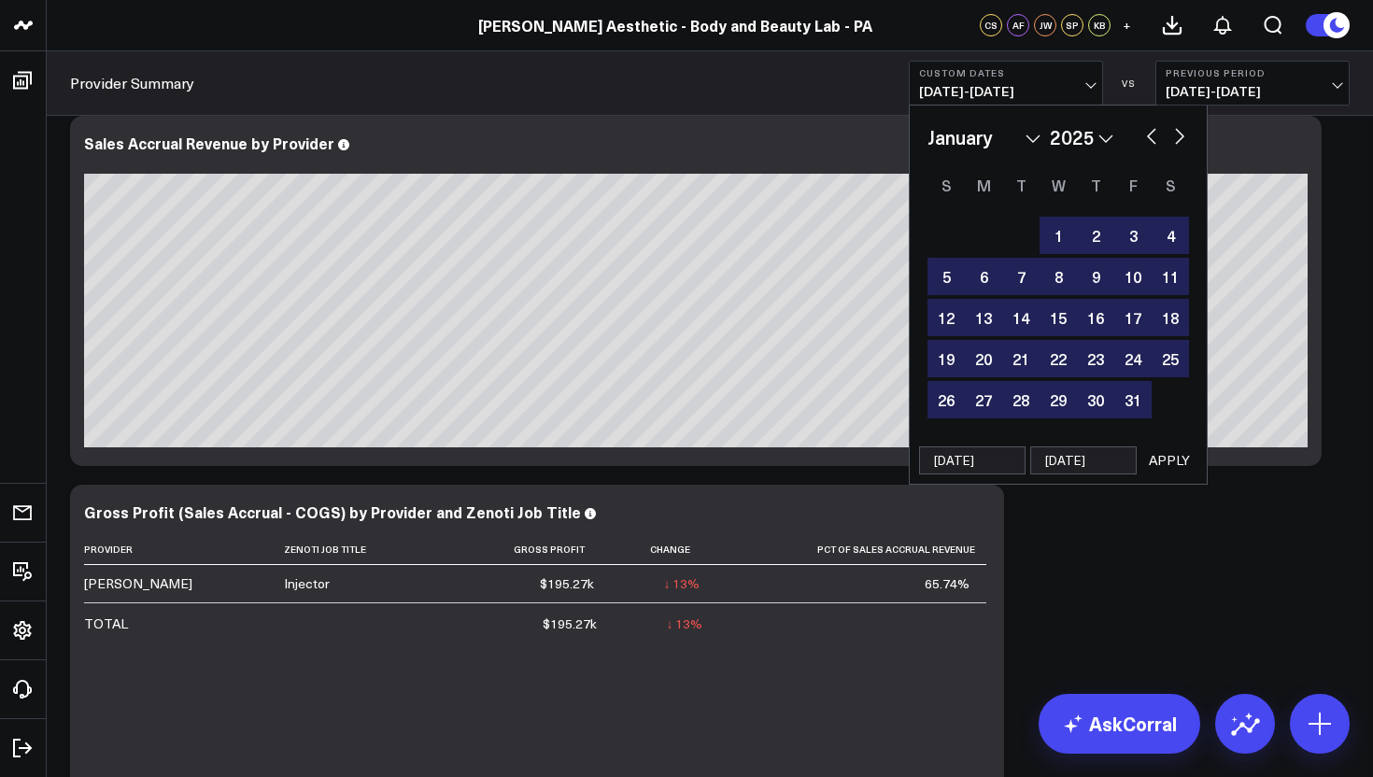
type input "[DATE]"
click at [1168, 460] on button "APPLY" at bounding box center [1169, 460] width 56 height 28
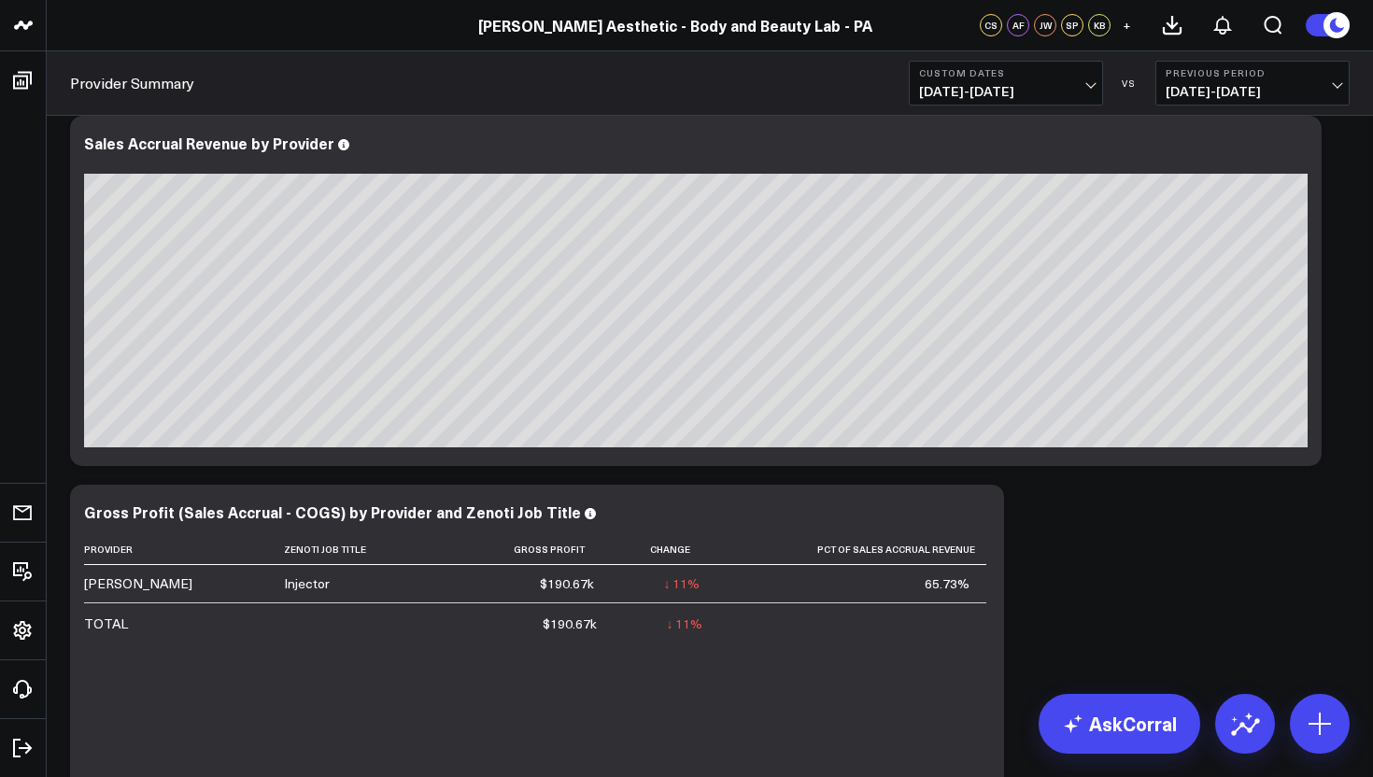
click at [1094, 93] on button "Custom Dates [DATE] - [DATE]" at bounding box center [1006, 83] width 194 height 45
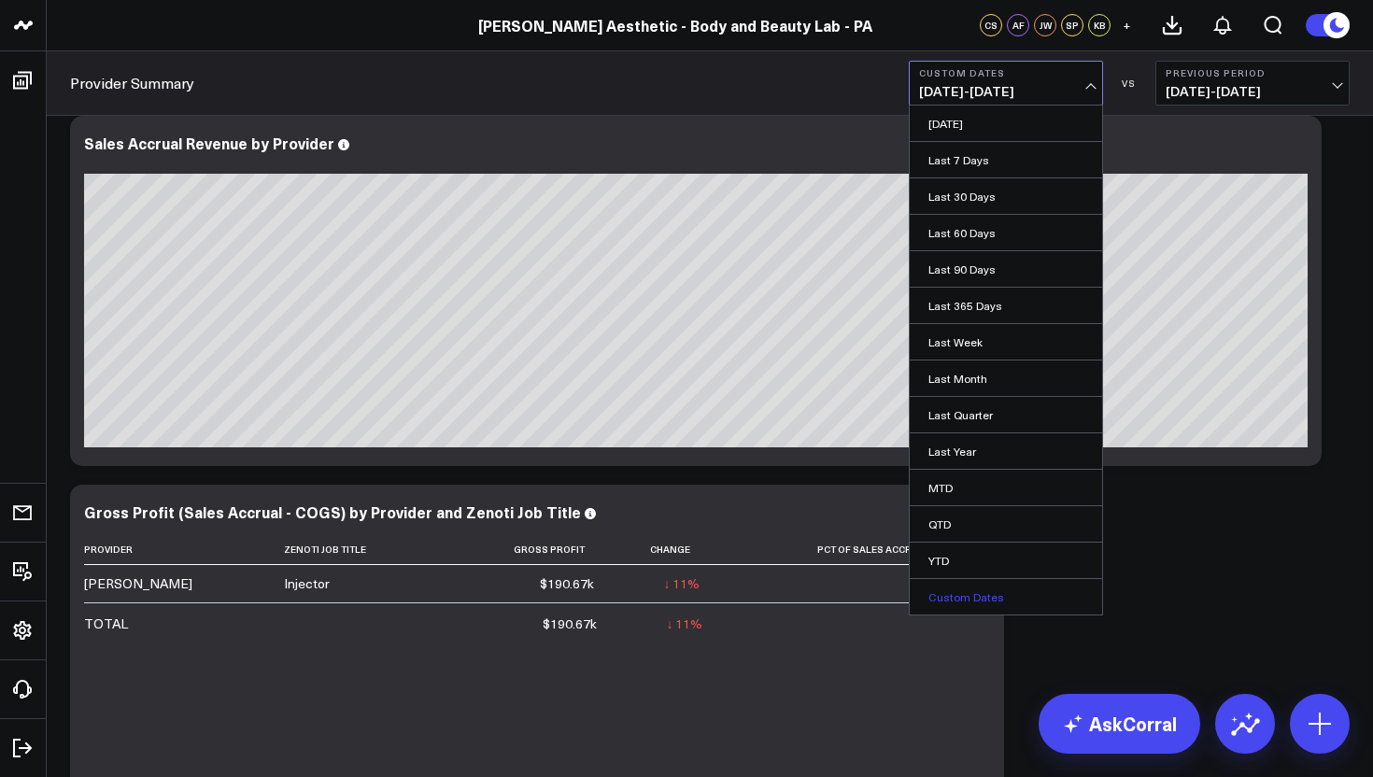
click at [993, 601] on link "Custom Dates" at bounding box center [1006, 596] width 192 height 35
select select "8"
select select "2025"
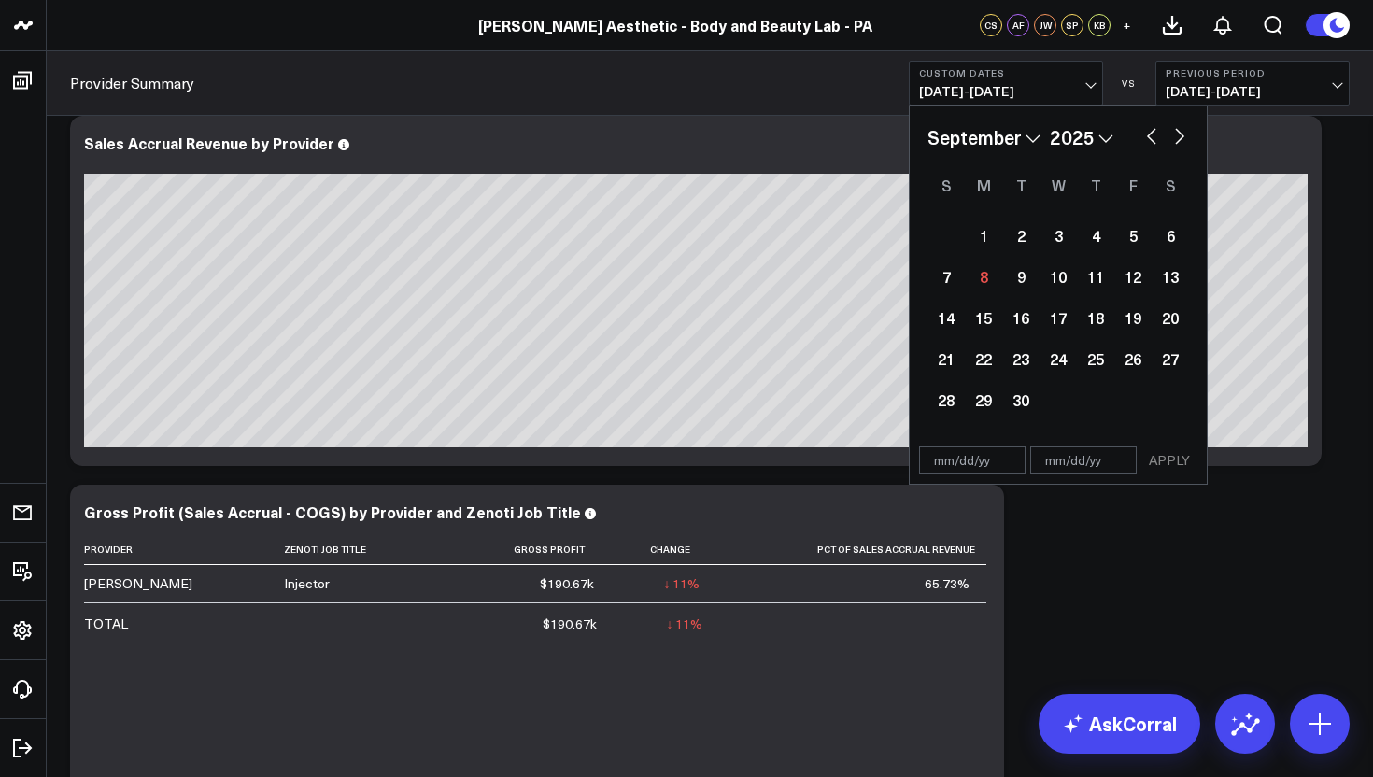
click at [952, 455] on input "text" at bounding box center [972, 460] width 106 height 28
select select "8"
select select "2025"
type input "[DATE]"
select select "2025"
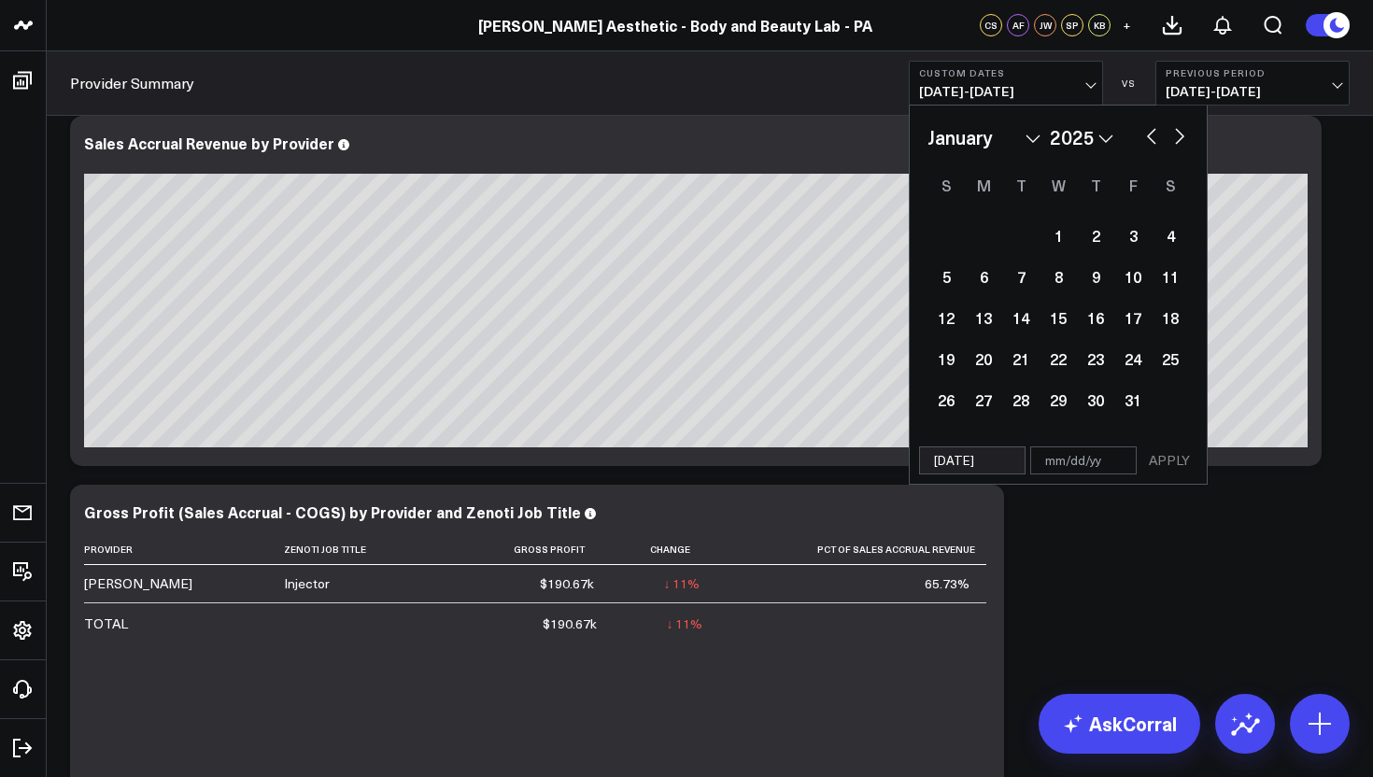
type input "[DATE]"
click at [1067, 479] on div "[DATE] APPLY" at bounding box center [1058, 461] width 299 height 48
select select "2025"
click at [1068, 464] on input "text" at bounding box center [1083, 460] width 106 height 28
select select "2025"
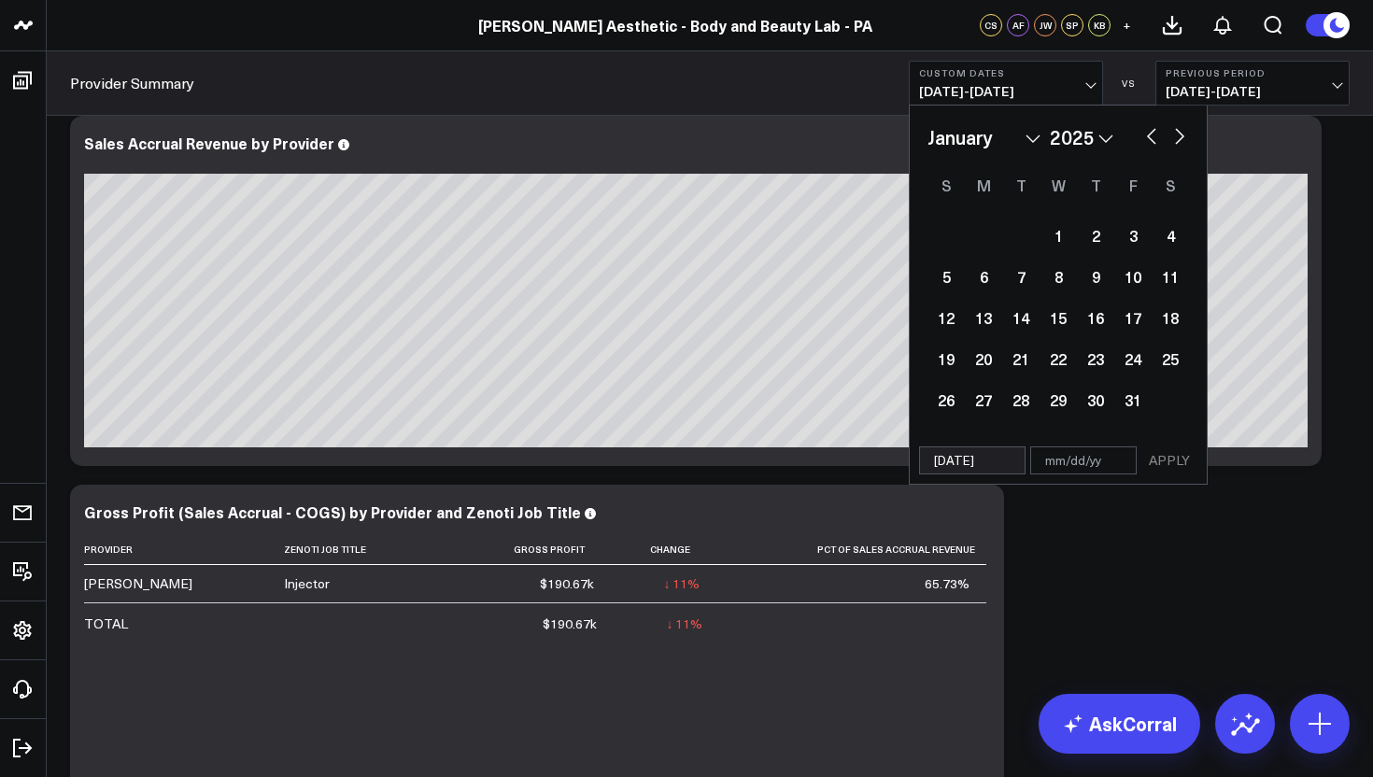
type input "0"
select select "2025"
type input "09"
select select "2025"
type input "09/0"
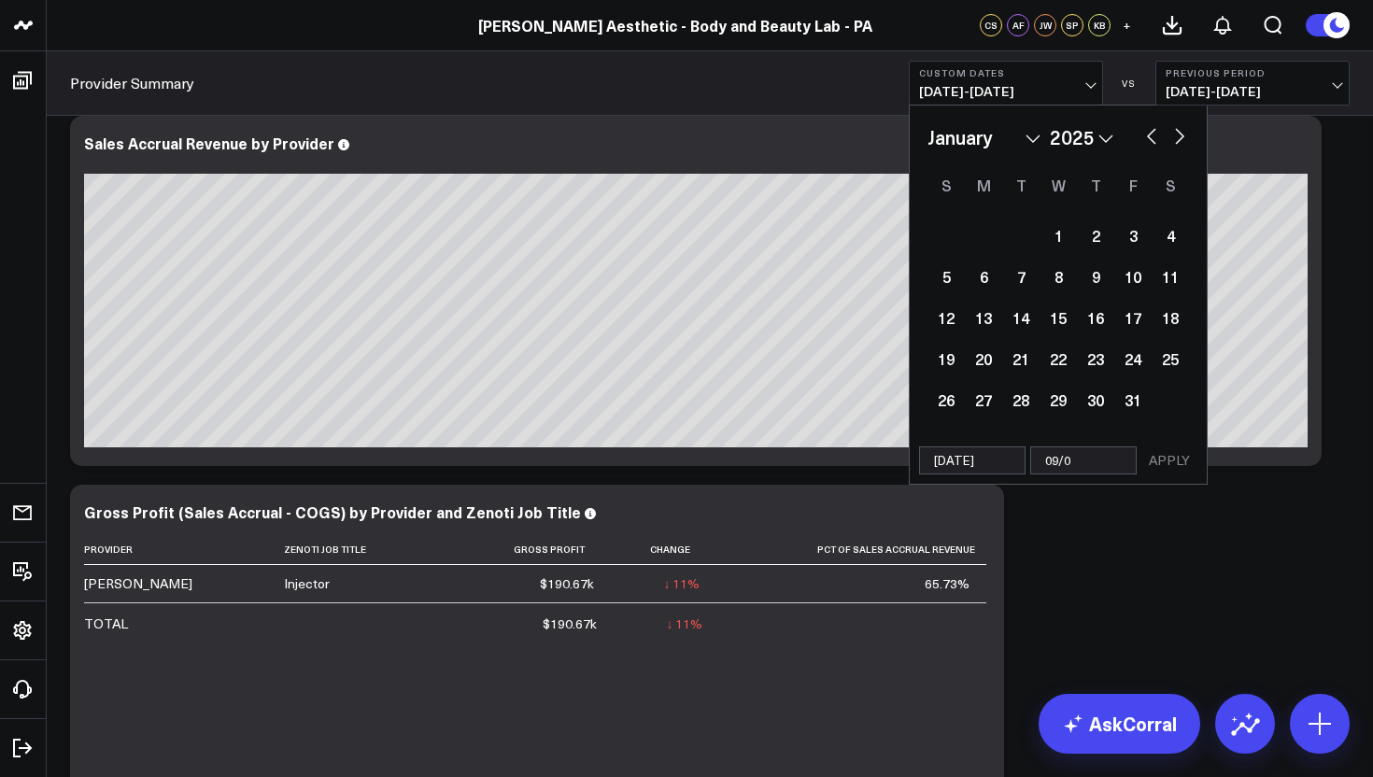
select select "2025"
type input "09/08"
select select "2025"
type input "09/08/2"
select select "2025"
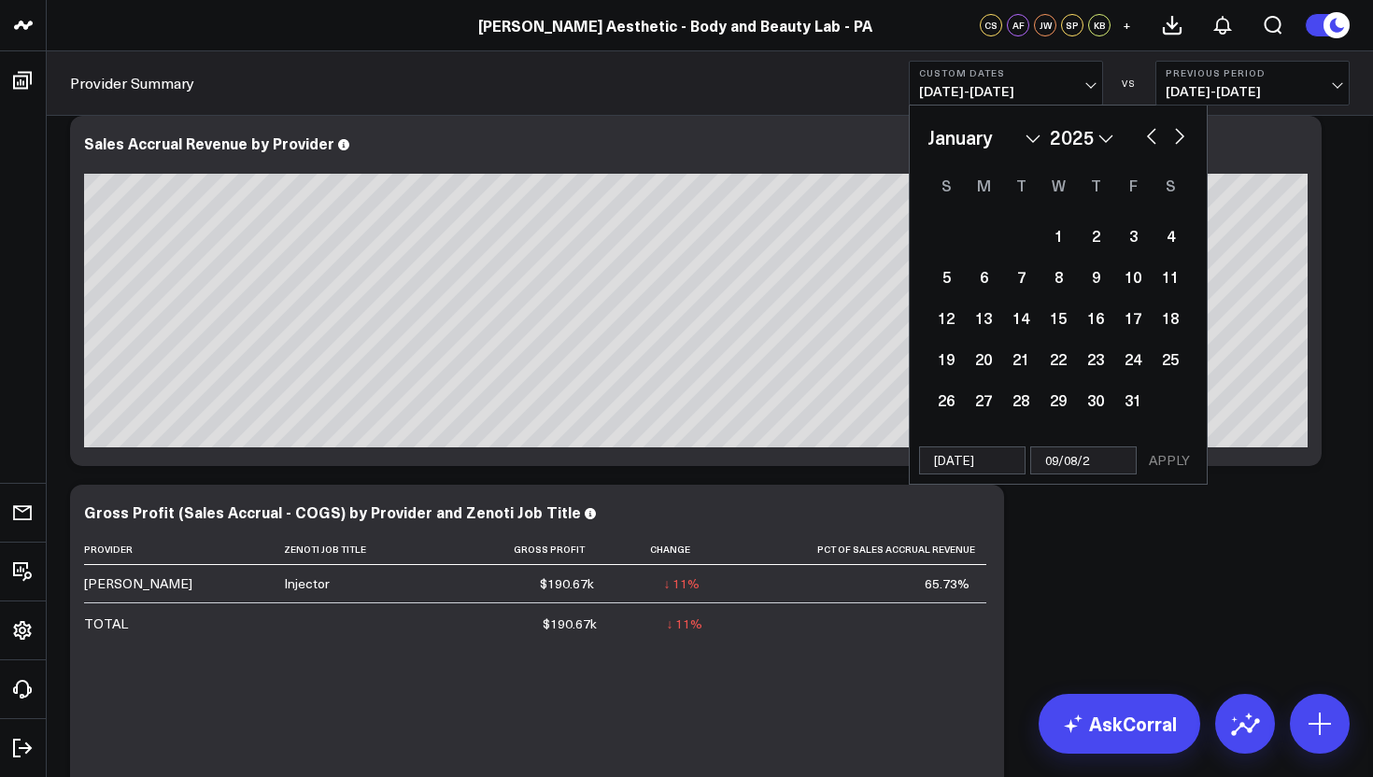
type input "[DATE]"
select select "2025"
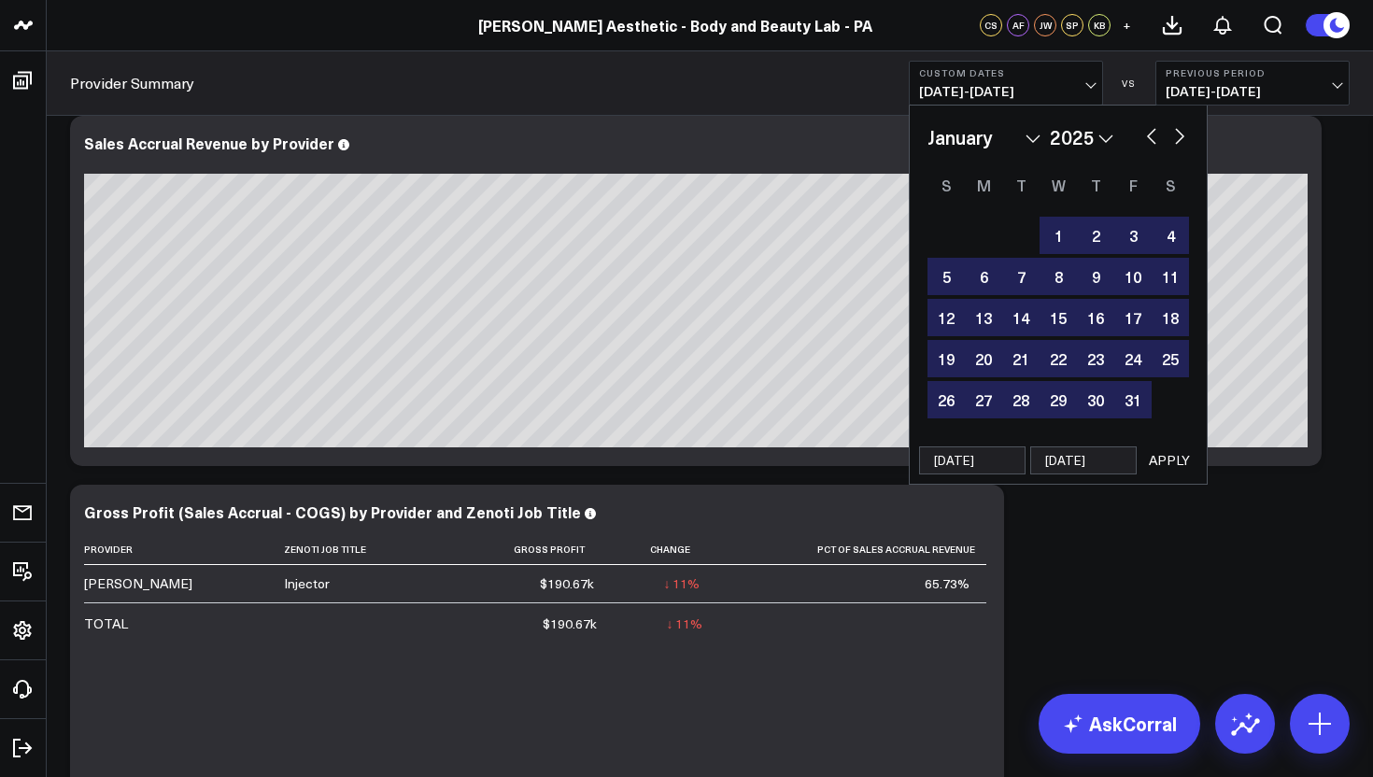
type input "[DATE]"
click at [1172, 464] on button "APPLY" at bounding box center [1169, 460] width 56 height 28
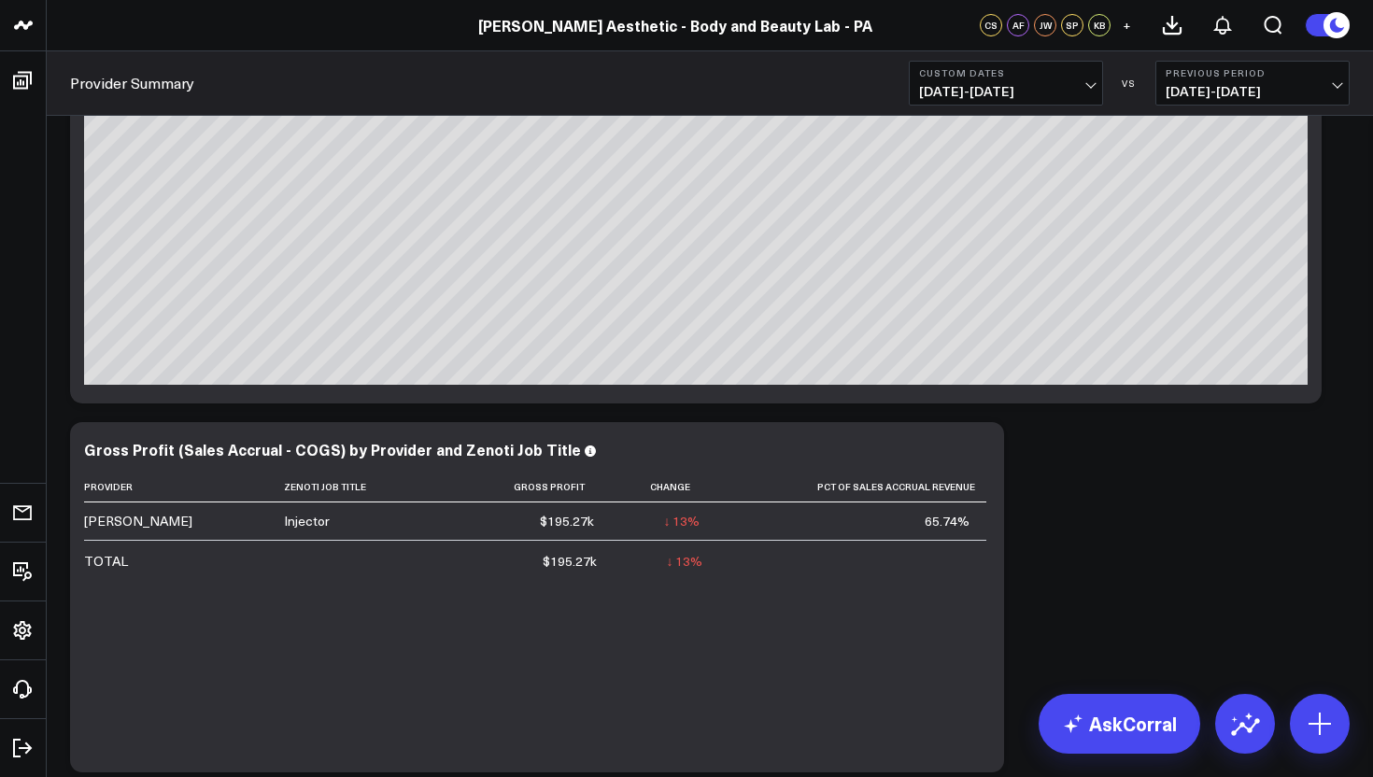
scroll to position [168, 0]
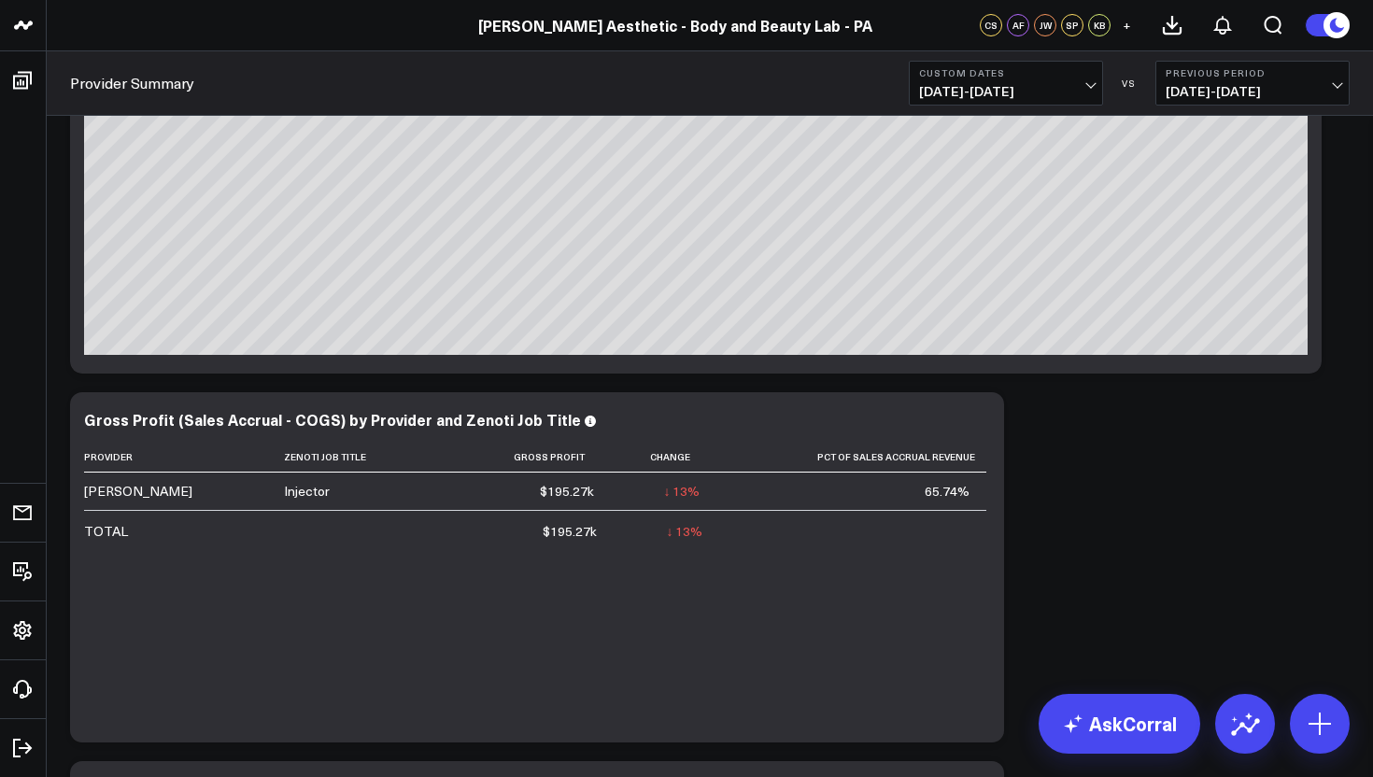
click at [1228, 94] on span "[DATE] - [DATE]" at bounding box center [1253, 91] width 174 height 15
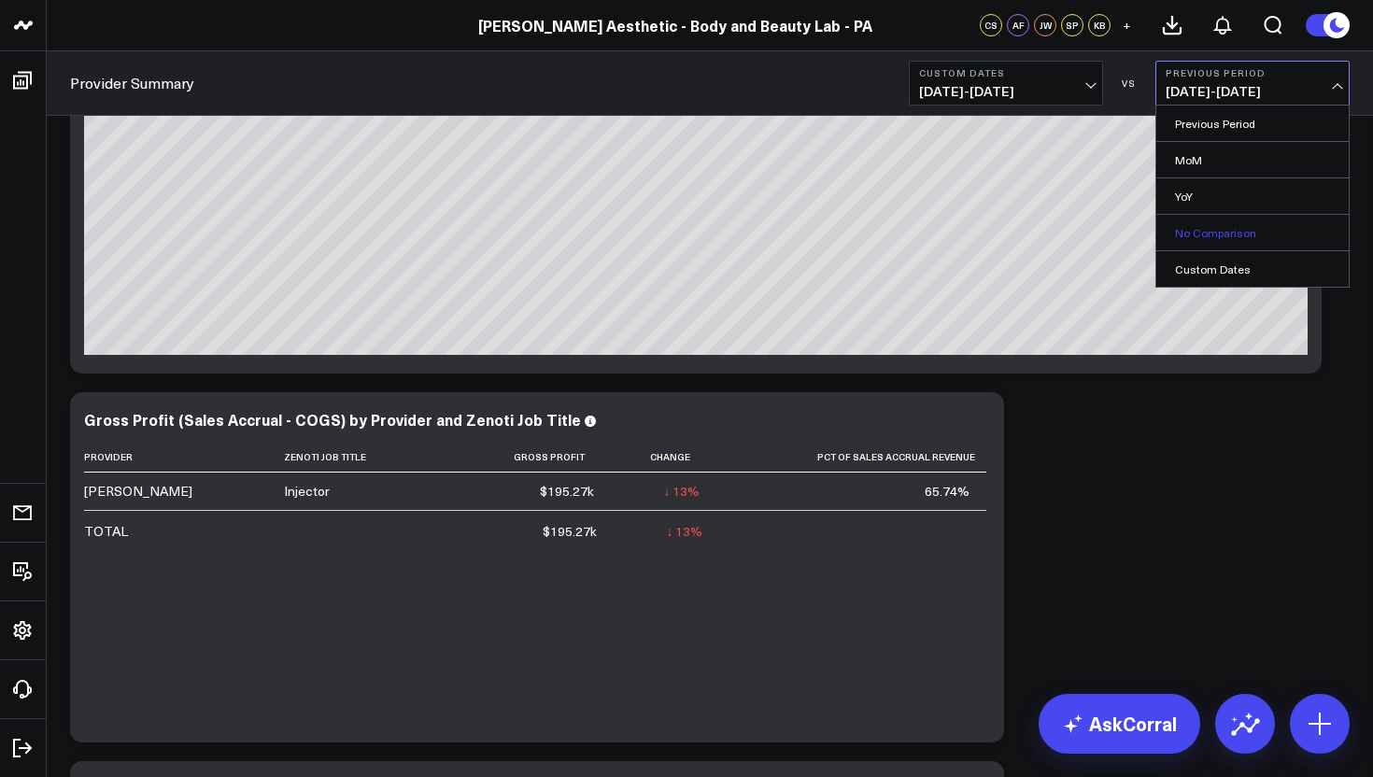
click at [1207, 234] on link "No Comparison" at bounding box center [1252, 232] width 192 height 35
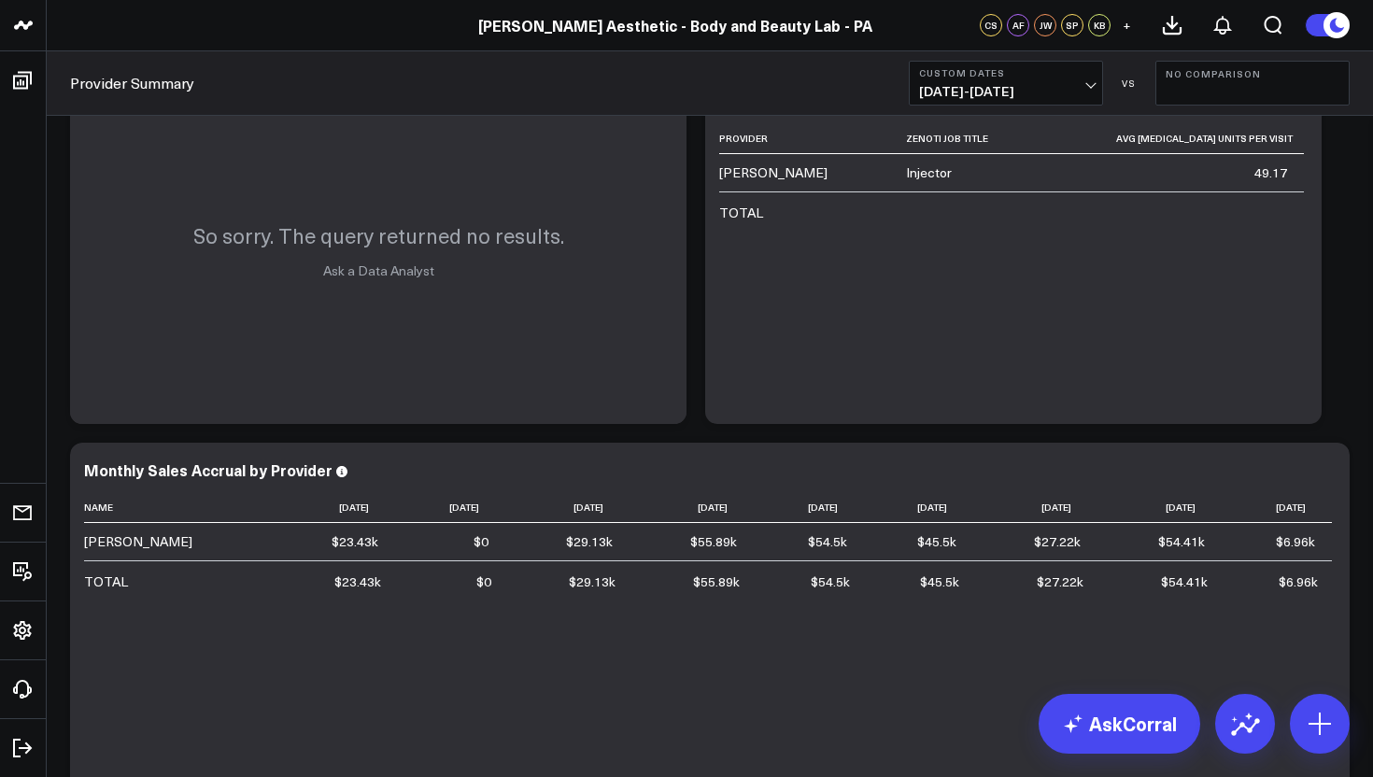
scroll to position [1750, 0]
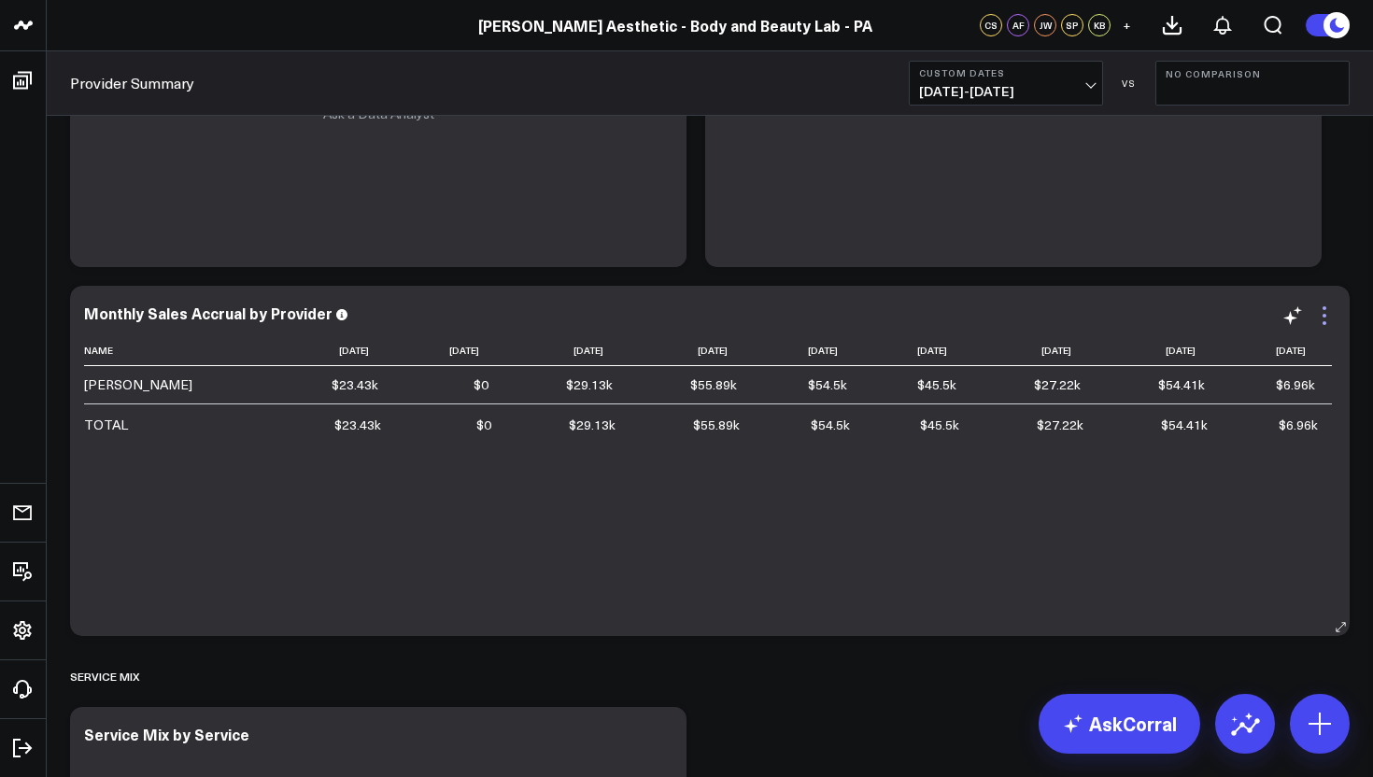
click at [1324, 326] on icon at bounding box center [1324, 315] width 22 height 22
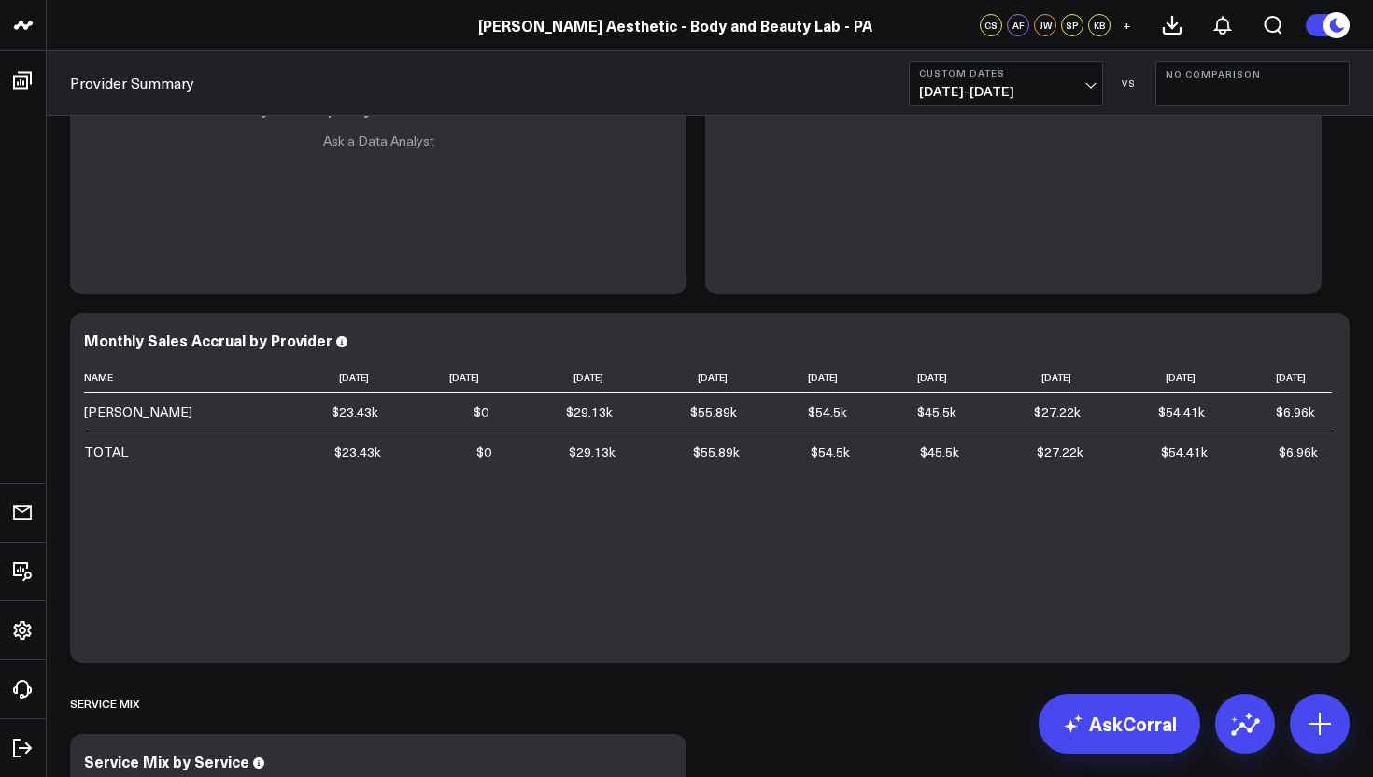
scroll to position [1727, 0]
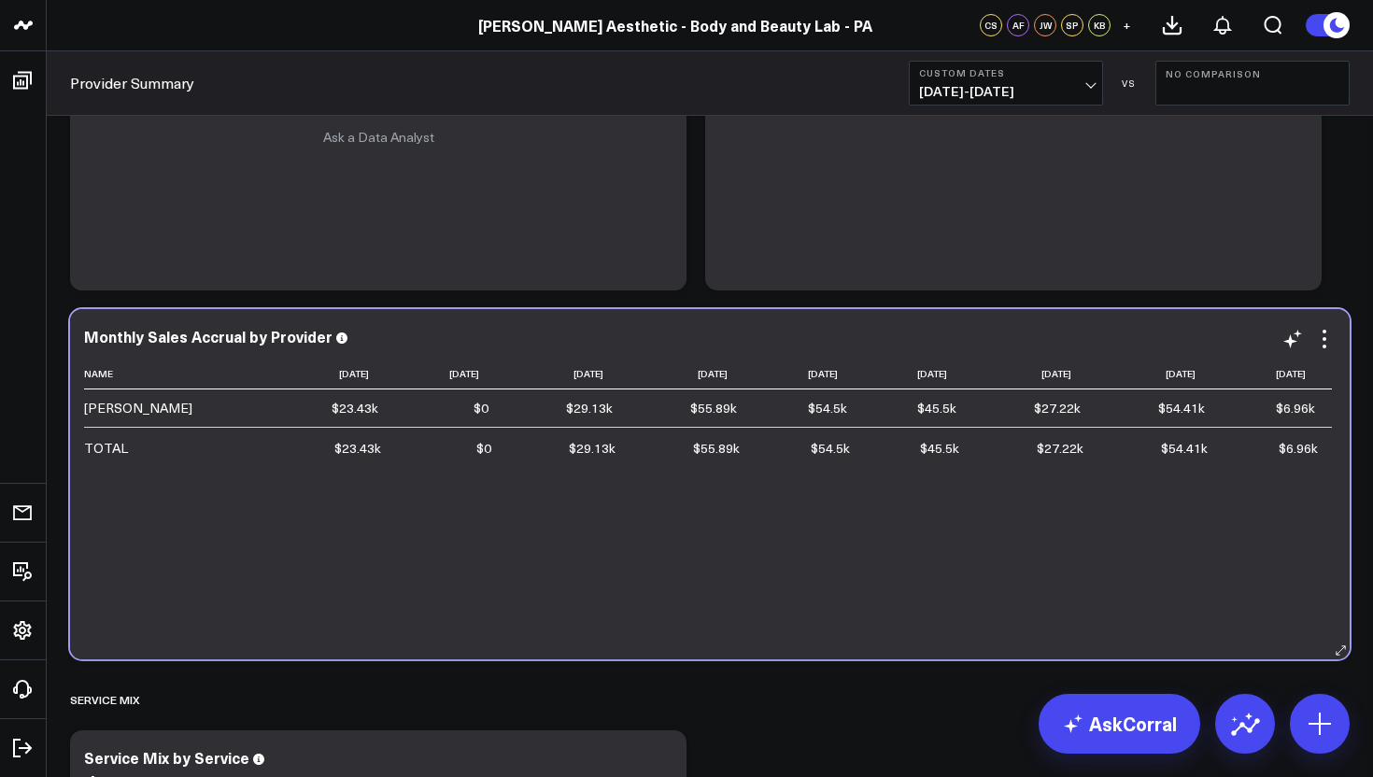
click at [974, 566] on div "Name [DATE] [DATE] [DATE] [DATE] [DATE] [DATE] [DATE] [DATE] [DATE] [PERSON_NAM…" at bounding box center [710, 500] width 1252 height 282
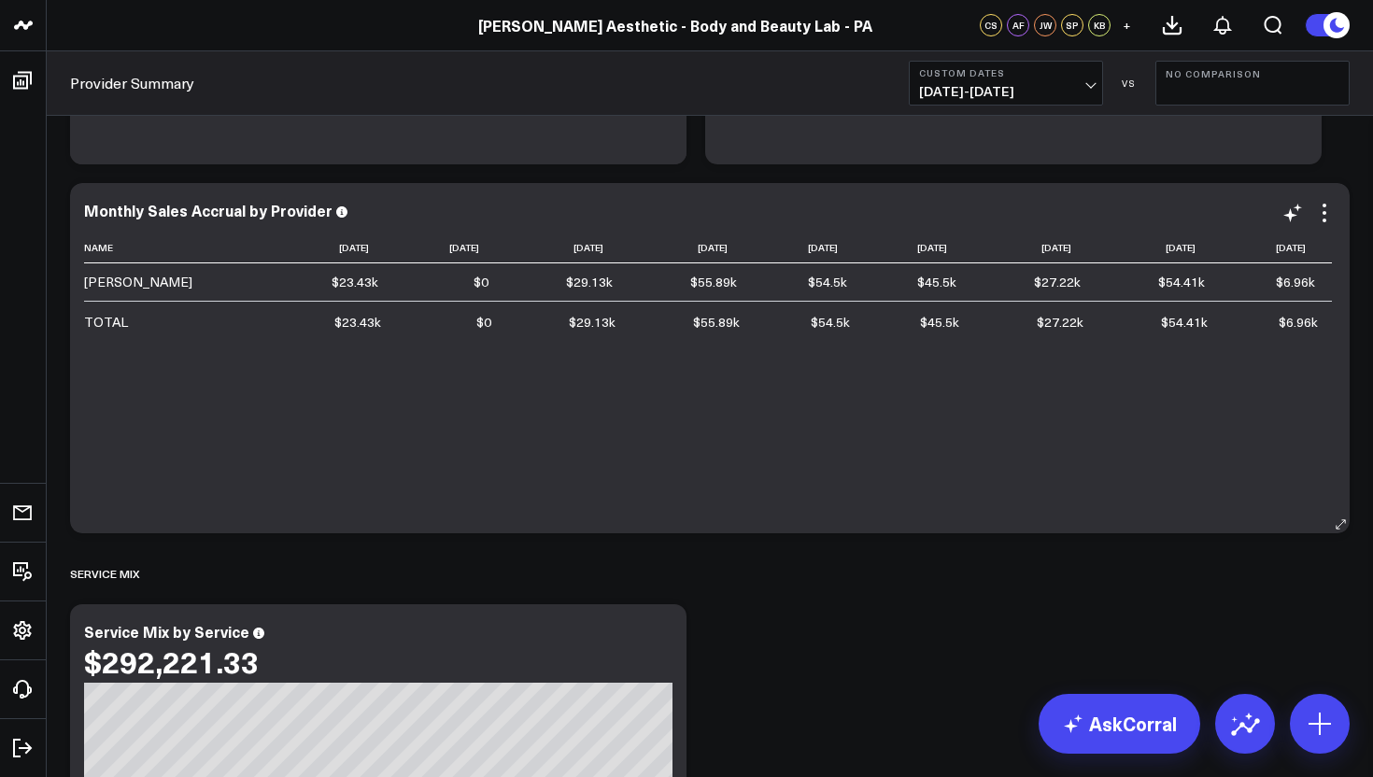
scroll to position [1668, 0]
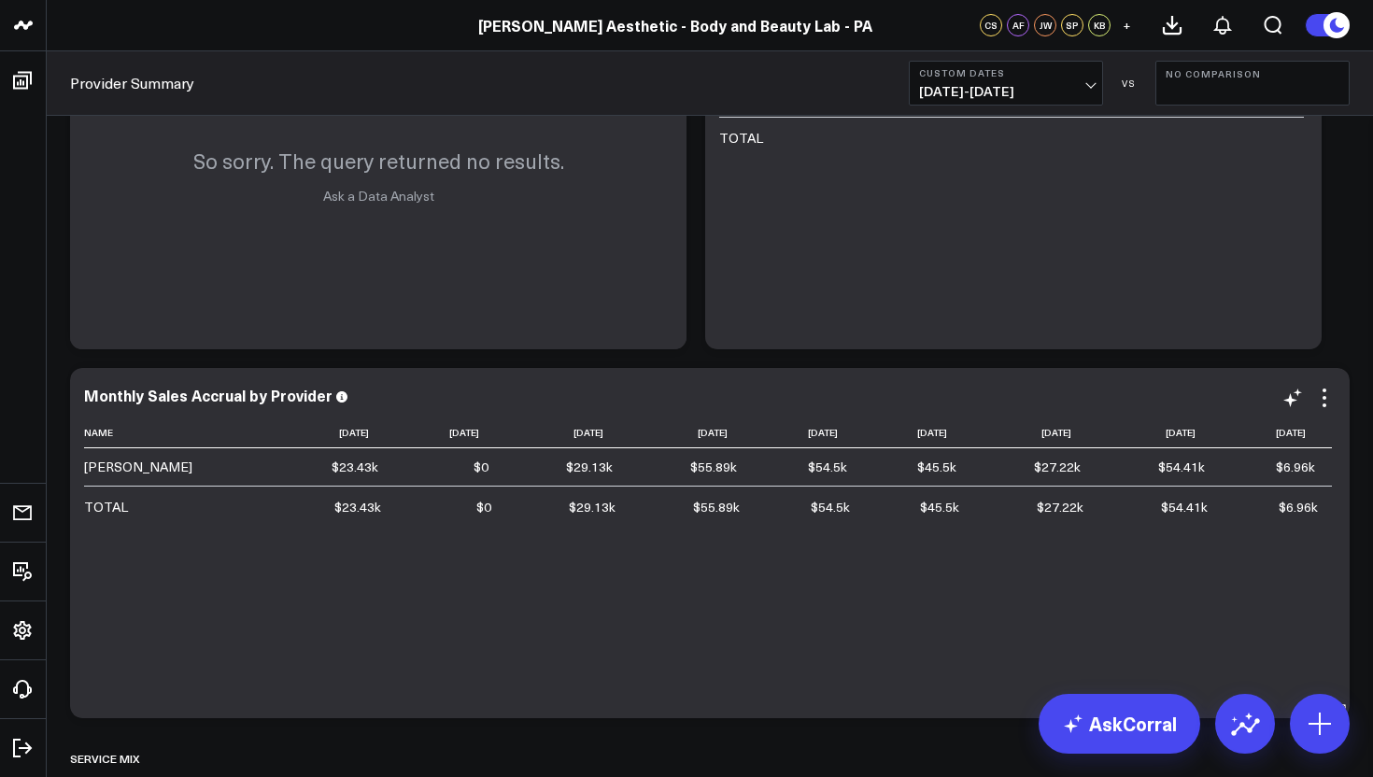
click at [1326, 410] on div "Monthly Sales Accrual by Provider Name [DATE] [DATE] [DATE] [DATE] [DATE] [DATE…" at bounding box center [710, 543] width 1252 height 313
click at [1325, 411] on div "Monthly Sales Accrual by Provider Name [DATE] [DATE] [DATE] [DATE] [DATE] [DATE…" at bounding box center [710, 543] width 1252 height 313
click at [1326, 410] on div "Monthly Sales Accrual by Provider Name [DATE] [DATE] [DATE] [DATE] [DATE] [DATE…" at bounding box center [710, 543] width 1252 height 313
click at [1324, 404] on icon at bounding box center [1325, 405] width 4 height 4
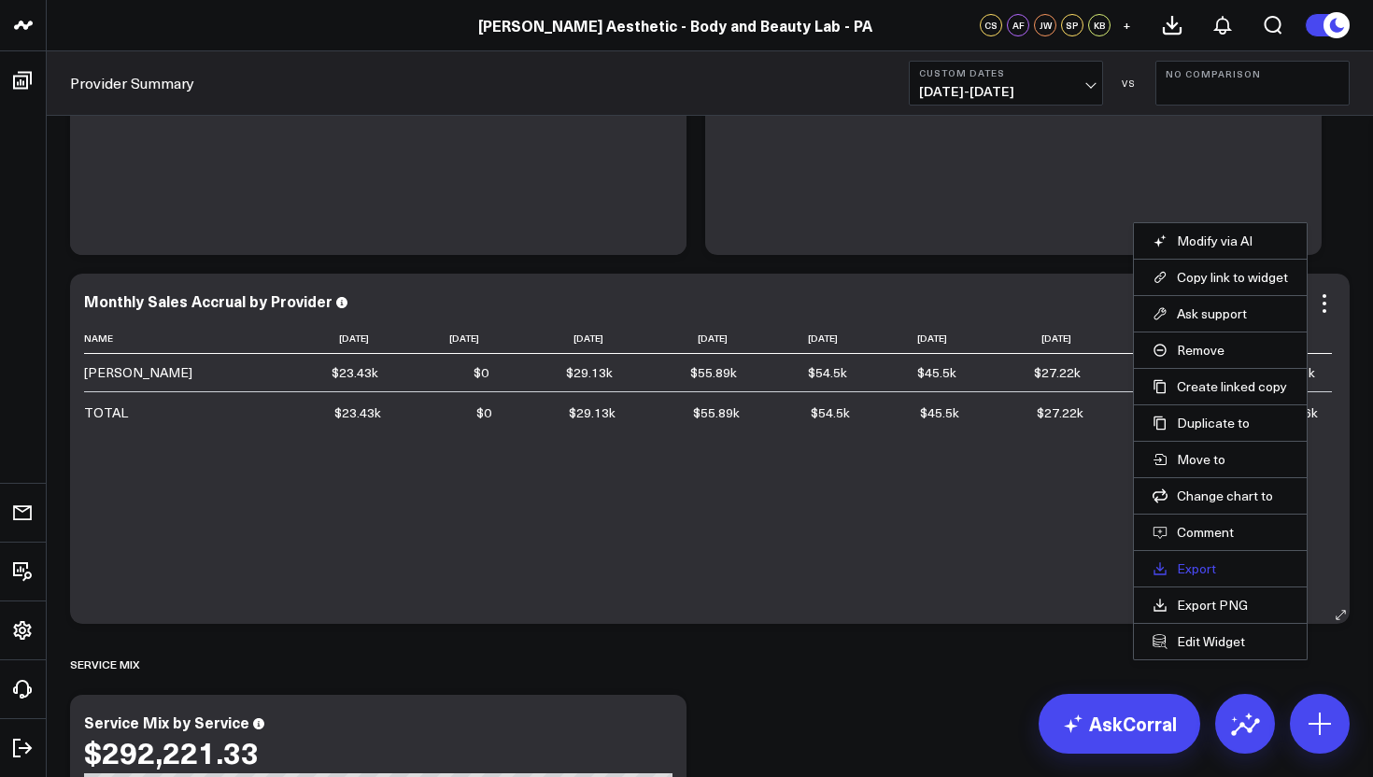
scroll to position [1767, 0]
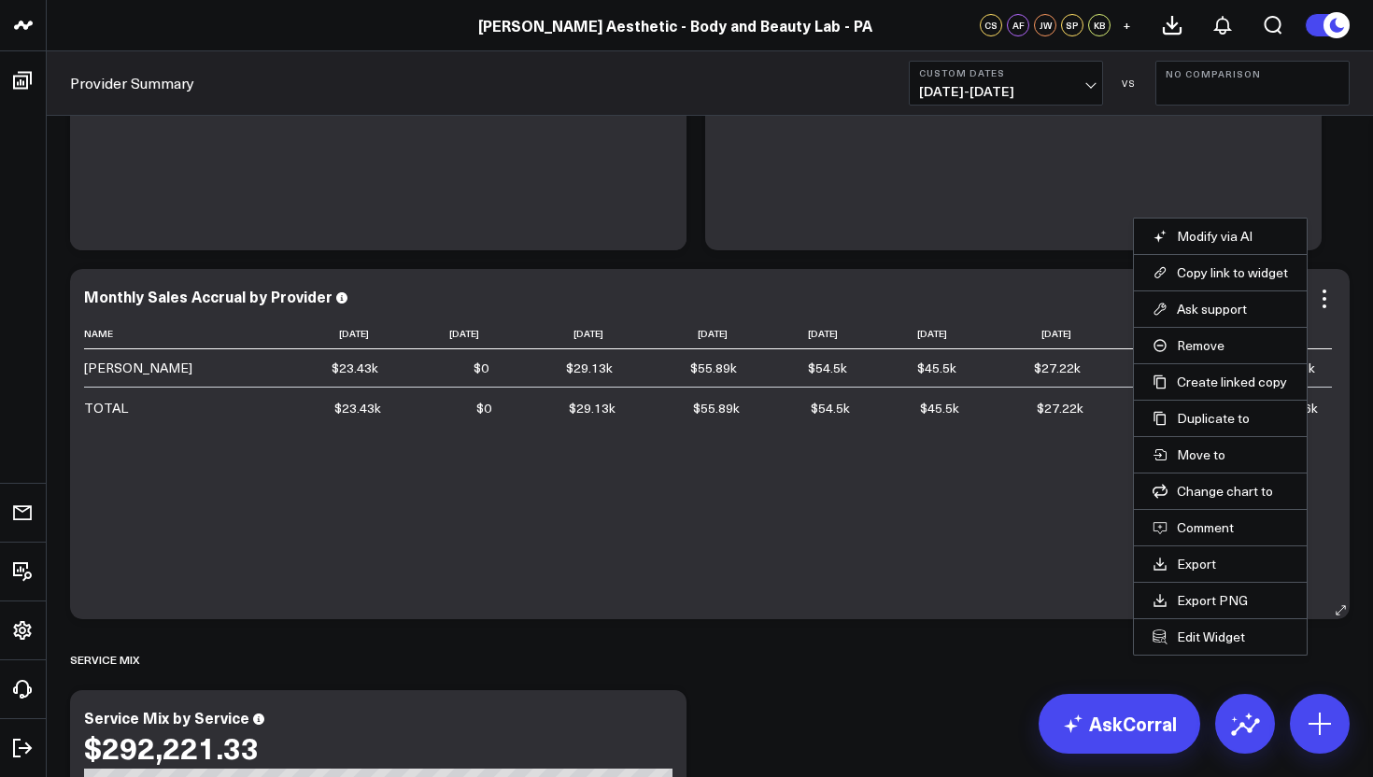
click at [787, 559] on div "Name [DATE] [DATE] [DATE] [DATE] [DATE] [DATE] [DATE] [DATE] [DATE] [PERSON_NAM…" at bounding box center [710, 460] width 1252 height 282
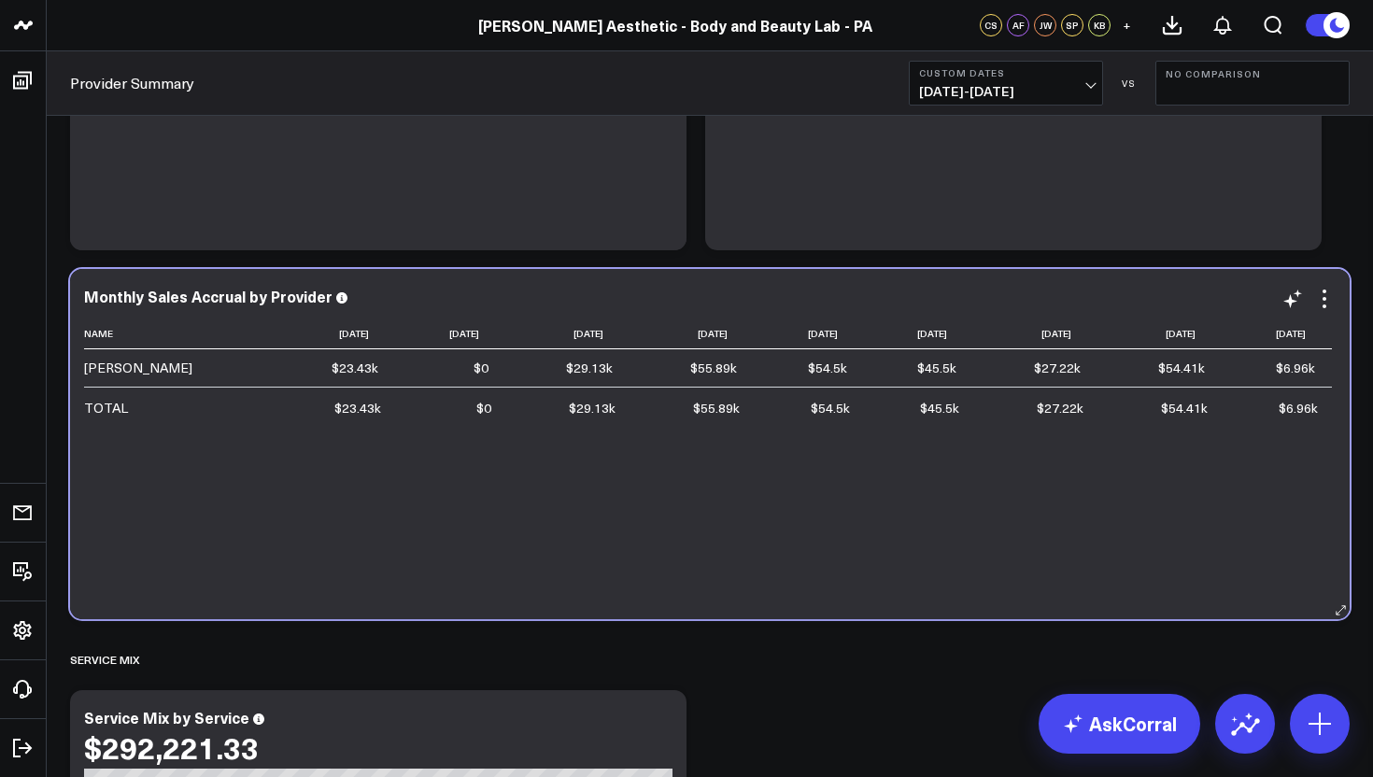
click at [583, 432] on div "Name [DATE] [DATE] [DATE] [DATE] [DATE] [DATE] [DATE] [DATE] [DATE] [PERSON_NAM…" at bounding box center [710, 460] width 1252 height 282
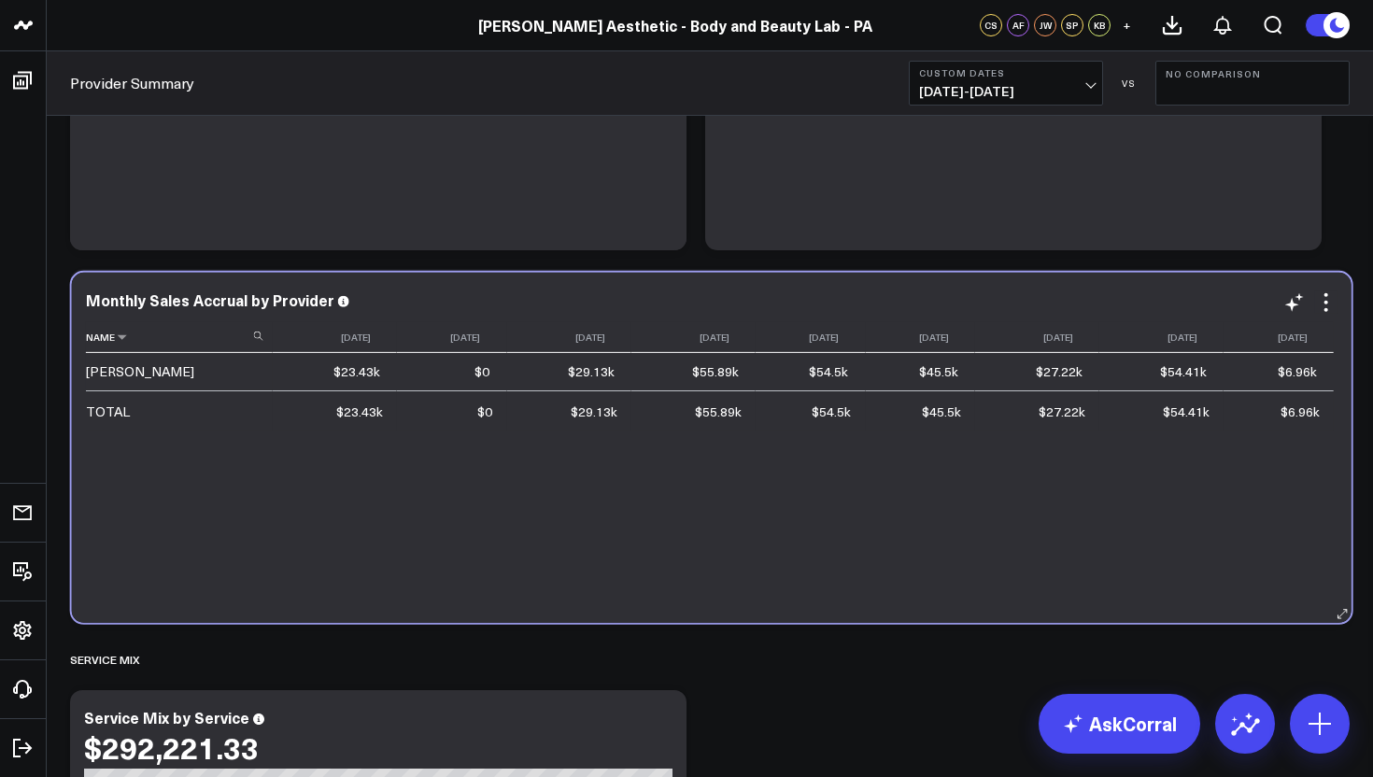
click at [110, 325] on th "Name" at bounding box center [179, 337] width 187 height 31
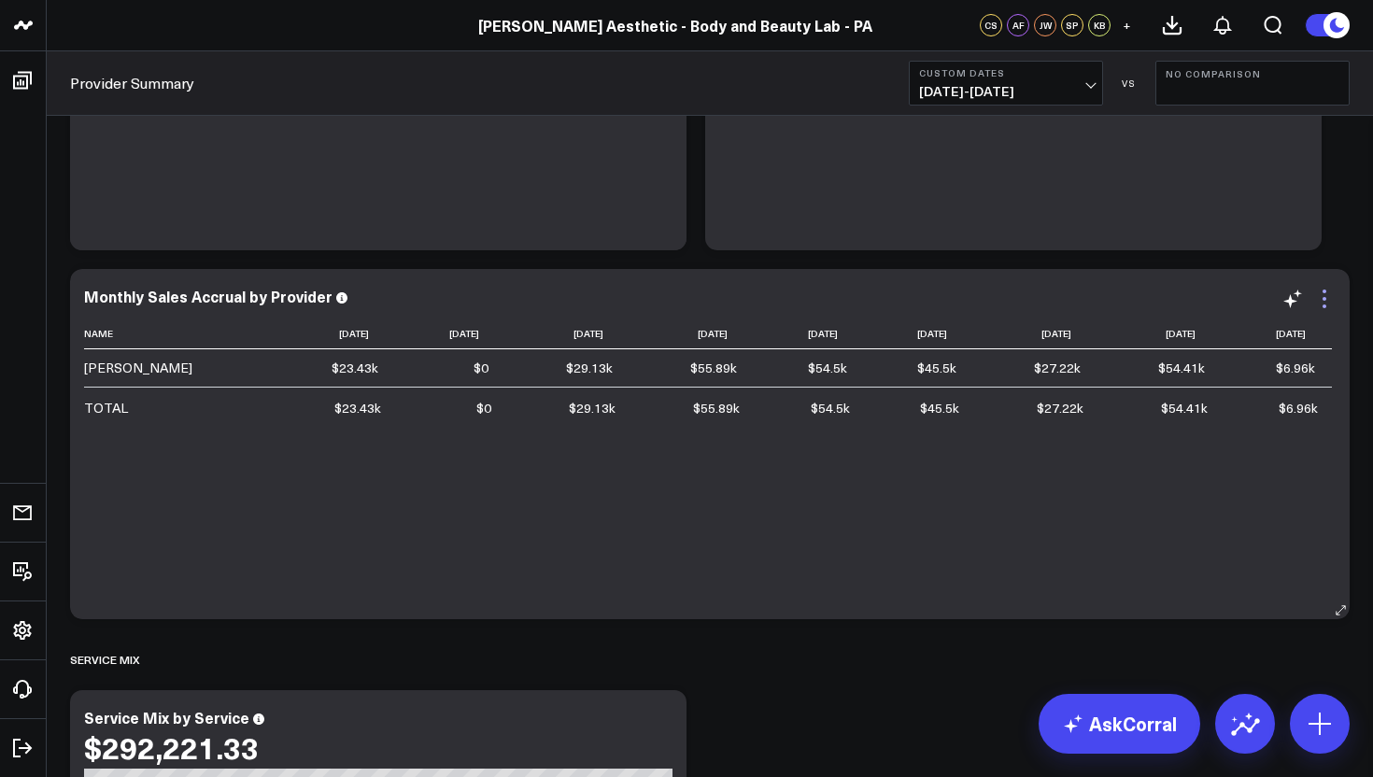
click at [1324, 304] on icon at bounding box center [1325, 306] width 4 height 4
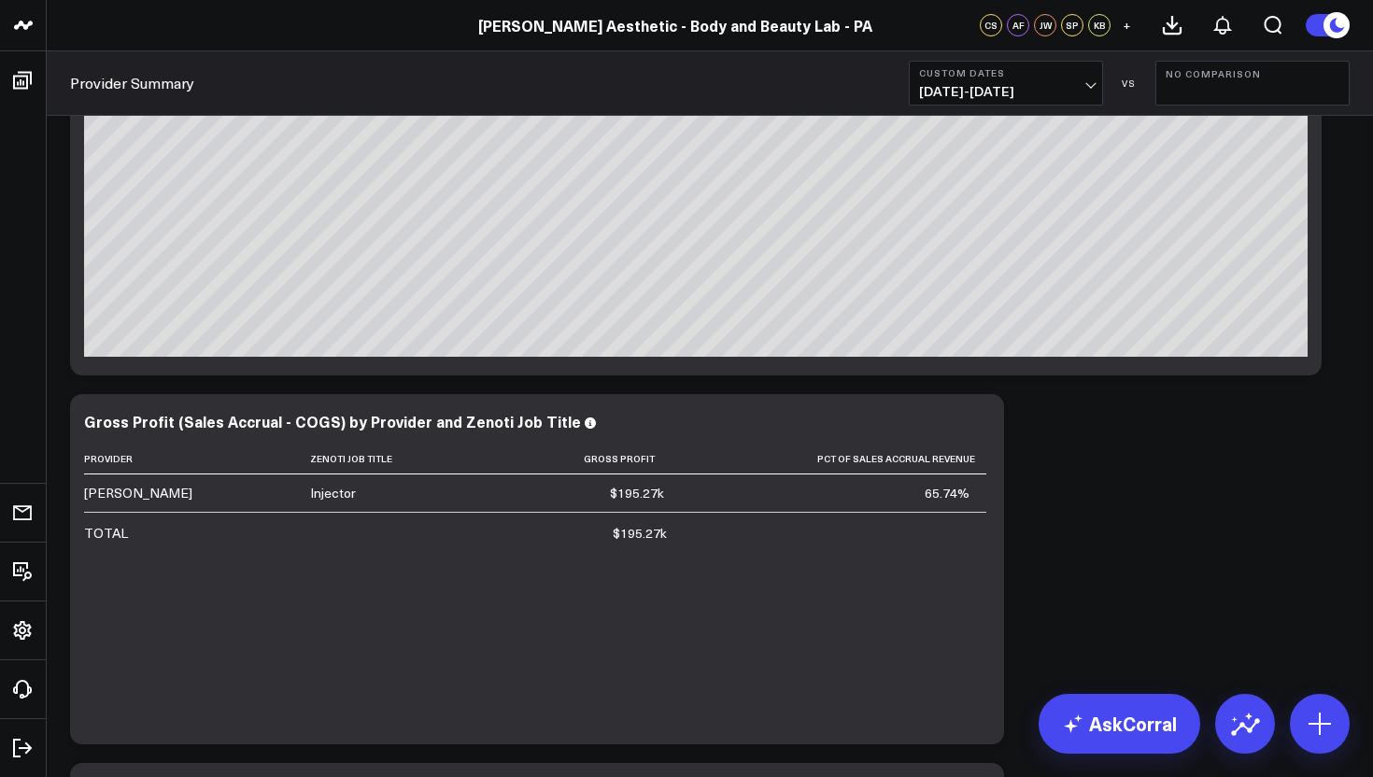
scroll to position [0, 0]
